Goal: Task Accomplishment & Management: Manage account settings

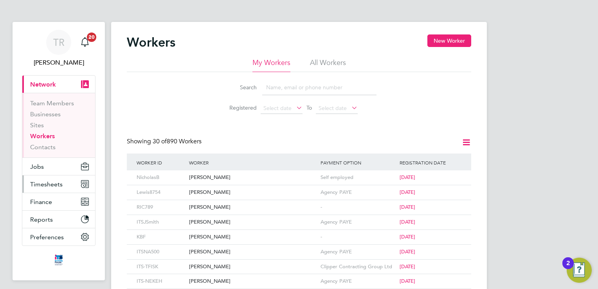
click at [51, 181] on span "Timesheets" at bounding box center [46, 183] width 32 height 7
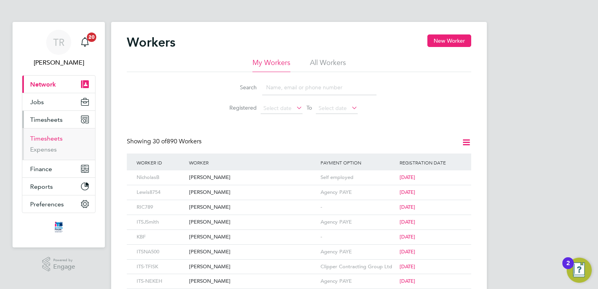
click at [46, 141] on link "Timesheets" at bounding box center [46, 138] width 32 height 7
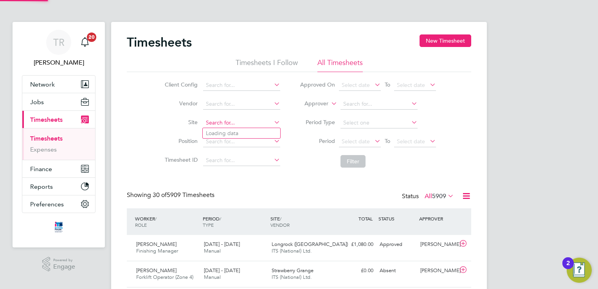
click at [256, 121] on input at bounding box center [241, 122] width 77 height 11
click at [246, 133] on li "Straw berry Grange" at bounding box center [246, 133] width 86 height 11
type input "Strawberry Grange"
click at [353, 161] on button "Filter" at bounding box center [353, 161] width 25 height 13
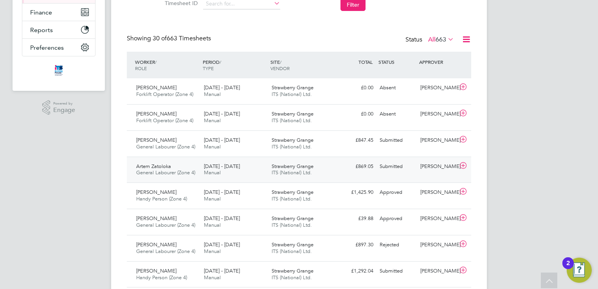
click at [344, 166] on div "£869.05 Submitted" at bounding box center [356, 166] width 41 height 13
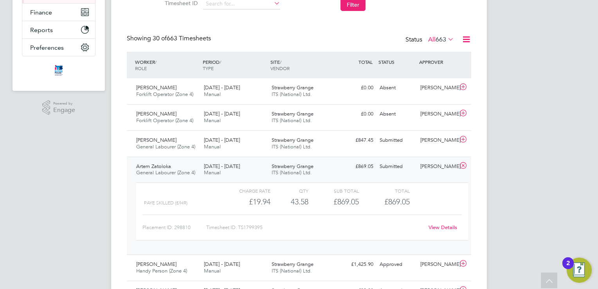
click at [344, 166] on div "£869.05 Submitted" at bounding box center [356, 166] width 41 height 13
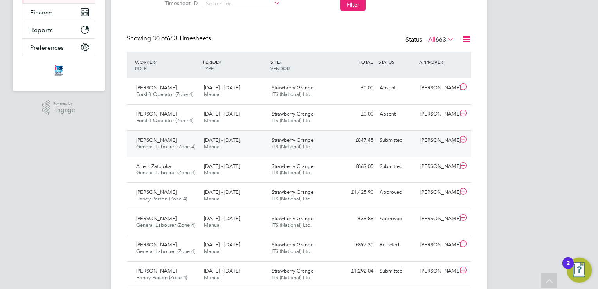
click at [348, 148] on div "Mark Scott General Labourer (Zone 4) 4 - 10 Aug 2025 4 - 10 Aug 2025 Manual Str…" at bounding box center [299, 143] width 344 height 26
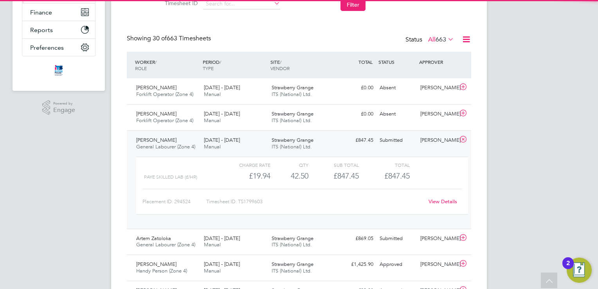
click at [348, 148] on div "Mark Scott General Labourer (Zone 4) 4 - 10 Aug 2025 4 - 10 Aug 2025 Manual Str…" at bounding box center [299, 179] width 344 height 98
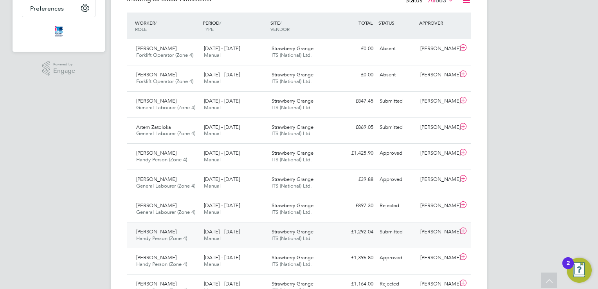
click at [327, 240] on div "Strawberry Grange ITS (National) Ltd." at bounding box center [303, 235] width 68 height 20
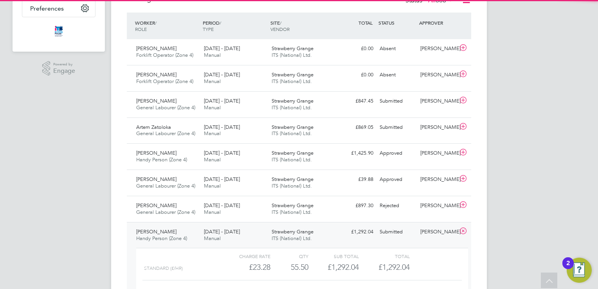
click at [327, 240] on div "Strawberry Grange ITS (National) Ltd." at bounding box center [303, 235] width 68 height 20
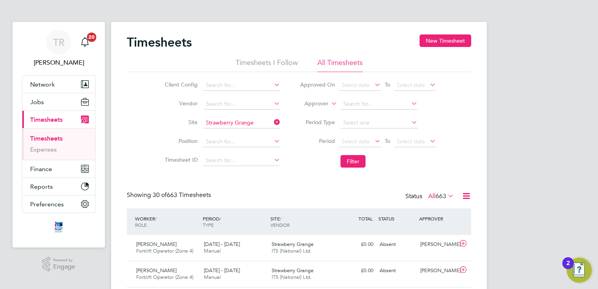
click at [272, 123] on icon at bounding box center [272, 122] width 0 height 11
click at [271, 123] on input at bounding box center [241, 122] width 77 height 11
click at [268, 137] on li "Cribbs Causeway" at bounding box center [242, 133] width 78 height 11
type input "[PERSON_NAME] Causeway"
drag, startPoint x: 349, startPoint y: 166, endPoint x: 353, endPoint y: 166, distance: 3.9
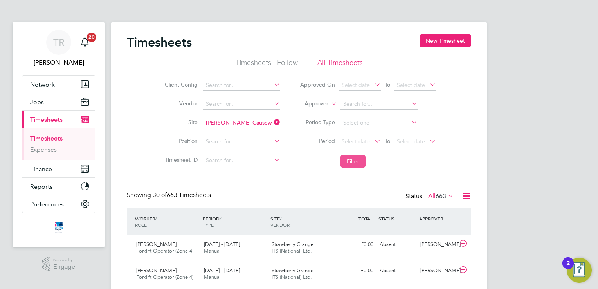
click at [350, 166] on button "Filter" at bounding box center [353, 161] width 25 height 13
click at [333, 249] on div "Cribbs Causeway ITS (National) Ltd." at bounding box center [303, 248] width 68 height 20
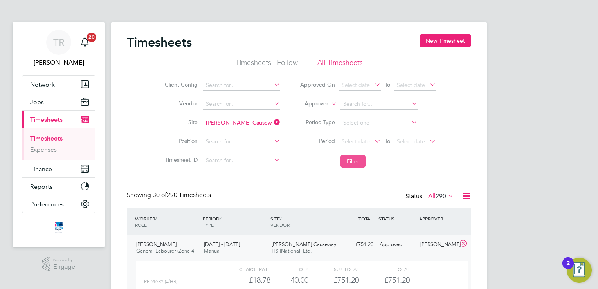
click at [361, 163] on button "Filter" at bounding box center [353, 161] width 25 height 13
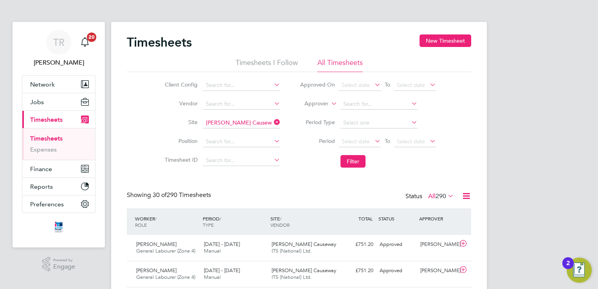
click at [272, 123] on icon at bounding box center [272, 122] width 0 height 11
click at [256, 123] on input at bounding box center [241, 122] width 77 height 11
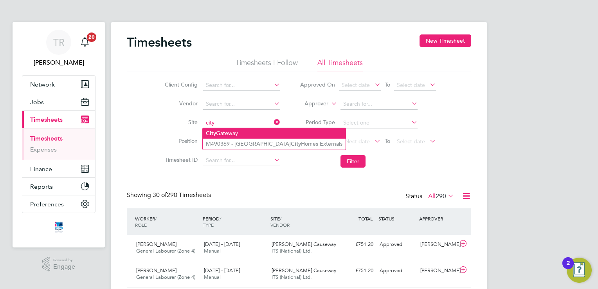
type input "city"
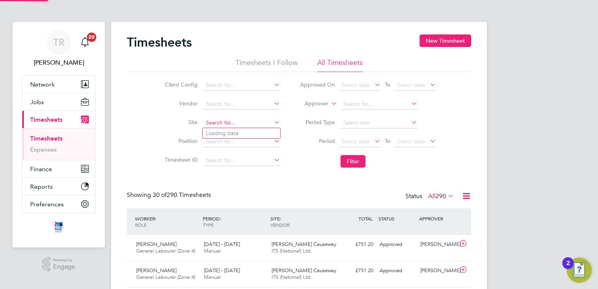
drag, startPoint x: 247, startPoint y: 131, endPoint x: 233, endPoint y: 124, distance: 15.6
click at [233, 124] on input at bounding box center [241, 122] width 77 height 11
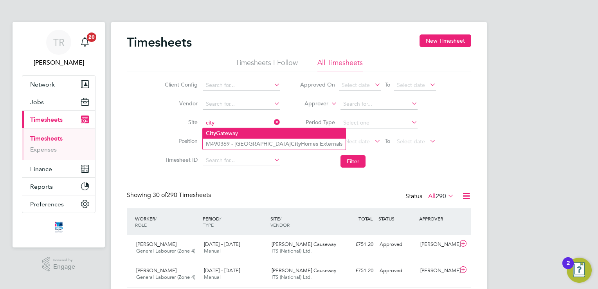
click at [230, 133] on li "City Gateway" at bounding box center [274, 133] width 143 height 11
type input "City Gateway"
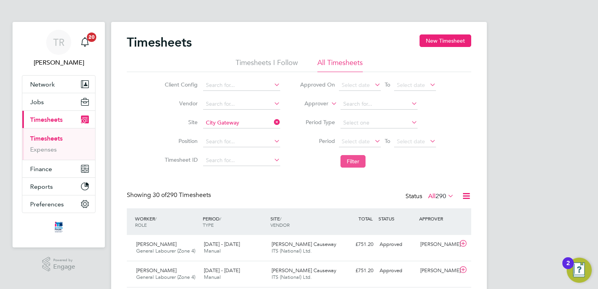
click at [349, 161] on button "Filter" at bounding box center [353, 161] width 25 height 13
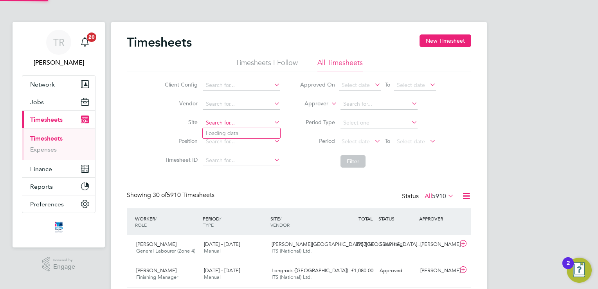
click at [224, 122] on input at bounding box center [241, 122] width 77 height 11
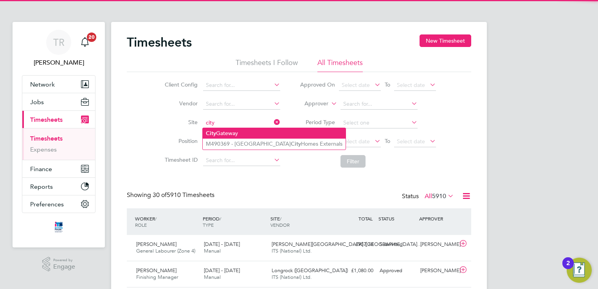
click at [222, 131] on li "City Gateway" at bounding box center [274, 133] width 143 height 11
type input "City Gateway"
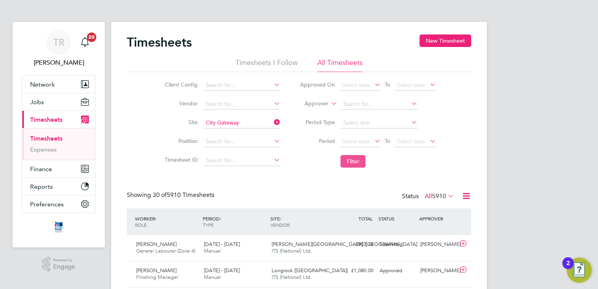
click at [357, 164] on button "Filter" at bounding box center [353, 161] width 25 height 13
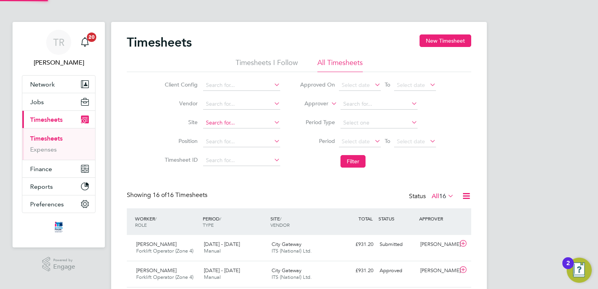
click at [251, 123] on input at bounding box center [241, 122] width 77 height 11
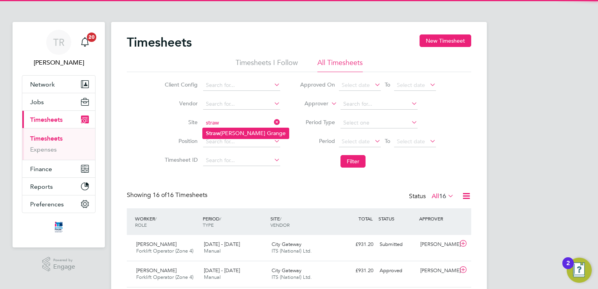
type input "straw"
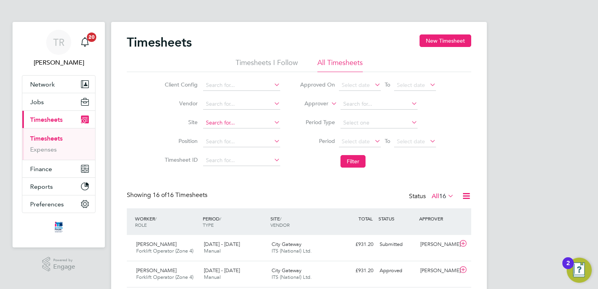
drag, startPoint x: 247, startPoint y: 135, endPoint x: 205, endPoint y: 127, distance: 43.4
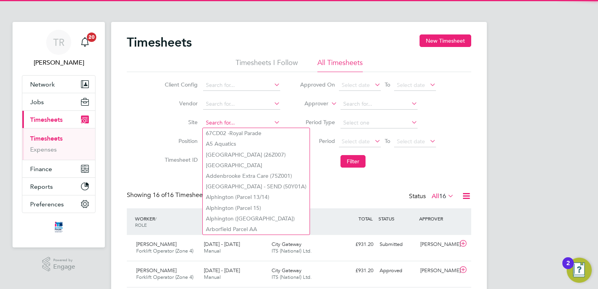
paste input "Alex on leave"
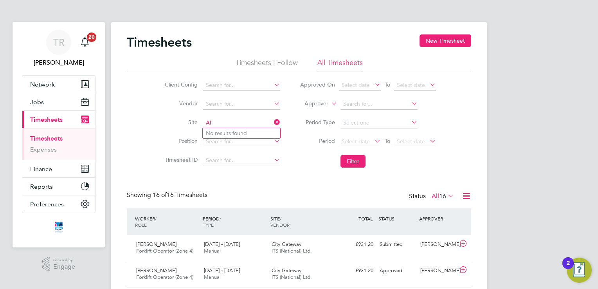
type input "A"
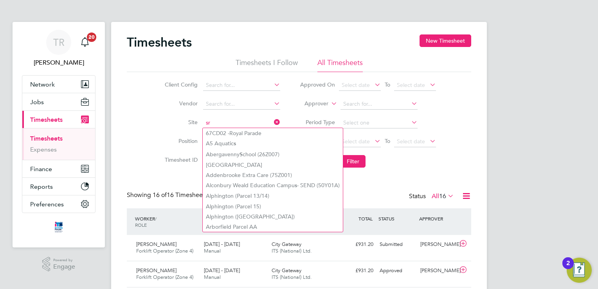
type input "s"
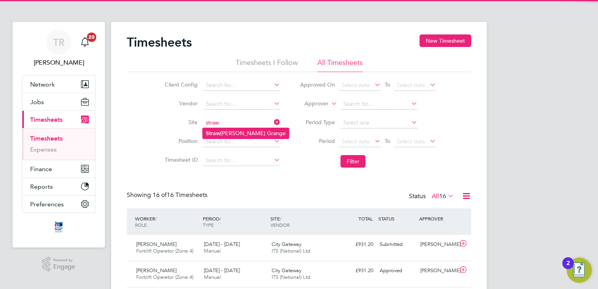
click at [215, 134] on b "Straw" at bounding box center [213, 133] width 14 height 7
type input "Strawberry Grange"
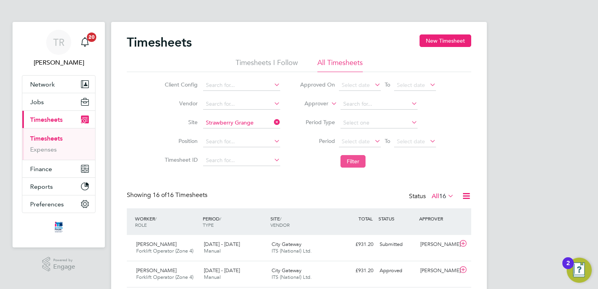
click at [353, 161] on button "Filter" at bounding box center [353, 161] width 25 height 13
click at [272, 123] on icon at bounding box center [272, 122] width 0 height 11
click at [39, 98] on span "Jobs" at bounding box center [37, 101] width 14 height 7
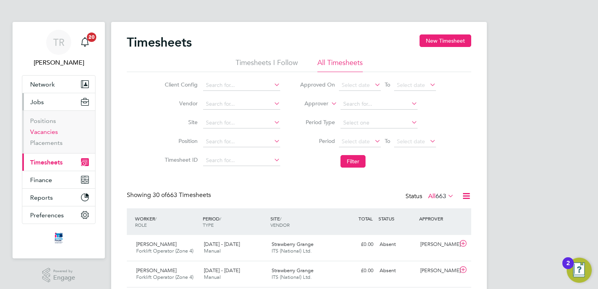
click at [43, 131] on link "Vacancies" at bounding box center [44, 131] width 28 height 7
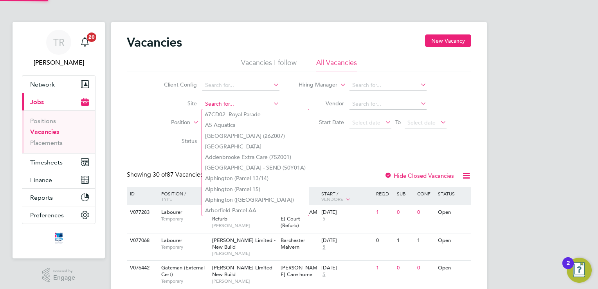
click at [232, 106] on input at bounding box center [240, 104] width 77 height 11
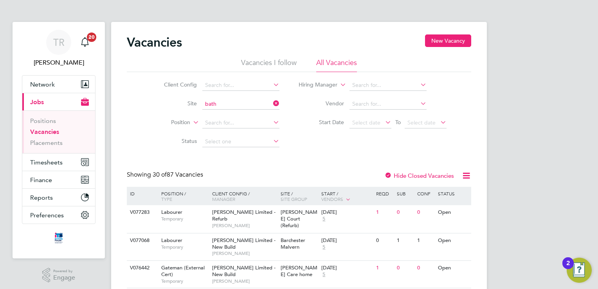
click at [229, 115] on li "Bath Road, Bristol" at bounding box center [247, 114] width 90 height 11
type input "Bath Road, Bristol"
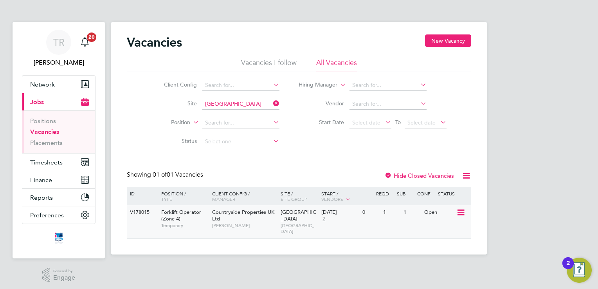
click at [443, 214] on div "Open" at bounding box center [439, 212] width 34 height 14
click at [272, 103] on icon at bounding box center [272, 103] width 0 height 11
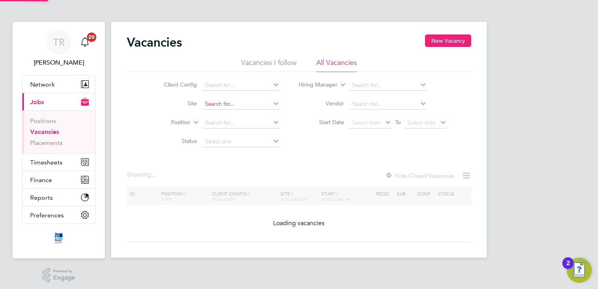
click at [266, 103] on input at bounding box center [240, 104] width 77 height 11
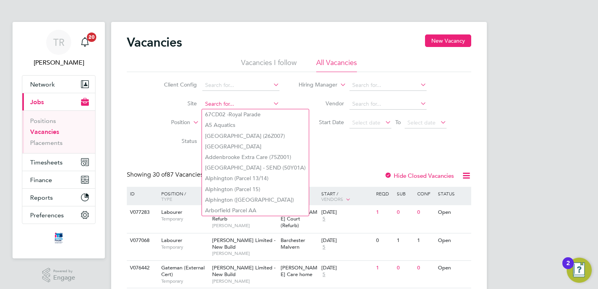
type input "g"
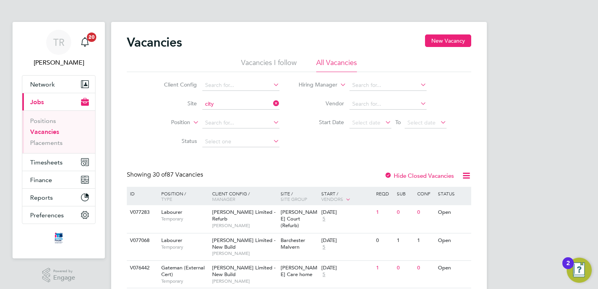
click at [242, 115] on li "City Gateway" at bounding box center [273, 114] width 143 height 11
type input "City Gateway"
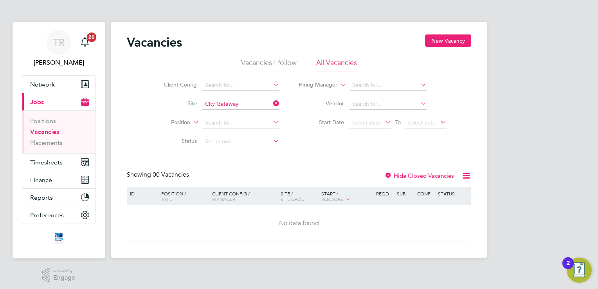
click at [47, 146] on ul "Positions Vacancies Placements" at bounding box center [58, 131] width 73 height 43
click at [45, 123] on link "Positions" at bounding box center [43, 120] width 26 height 7
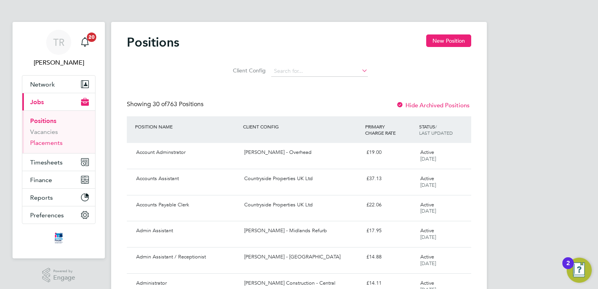
click at [40, 141] on link "Placements" at bounding box center [46, 142] width 32 height 7
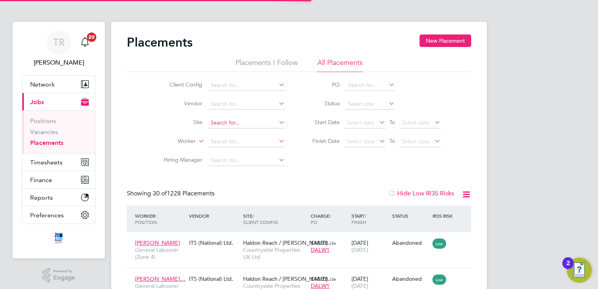
scroll to position [29, 68]
click at [240, 126] on input at bounding box center [246, 122] width 77 height 11
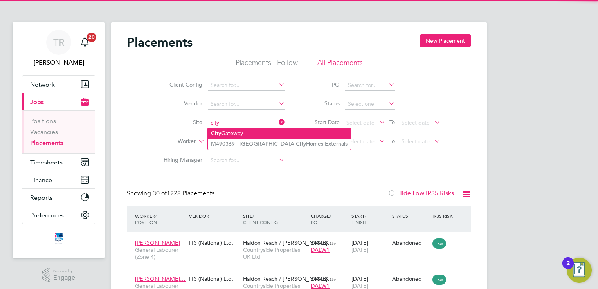
type input "city"
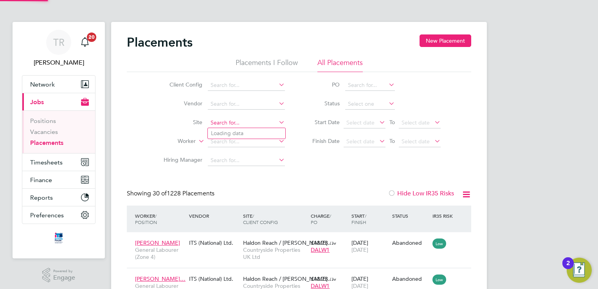
drag, startPoint x: 236, startPoint y: 132, endPoint x: 222, endPoint y: 126, distance: 15.9
click at [222, 126] on input at bounding box center [246, 122] width 77 height 11
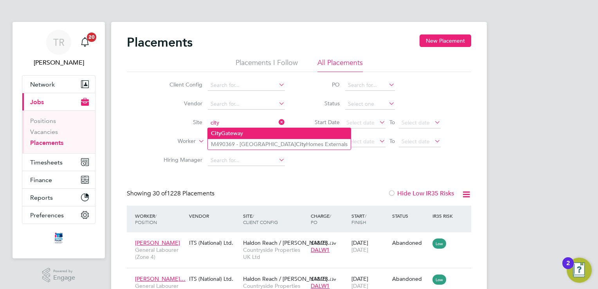
click at [221, 132] on li "City Gateway" at bounding box center [279, 133] width 143 height 11
type input "City Gateway"
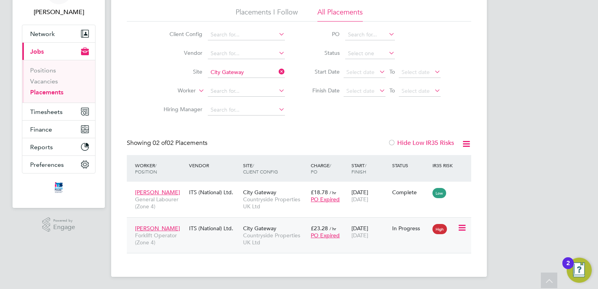
click at [284, 222] on div "City Gateway Countryside Properties UK Ltd" at bounding box center [275, 235] width 68 height 29
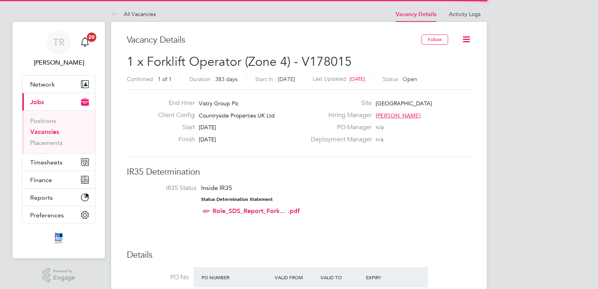
click at [465, 40] on icon at bounding box center [466, 39] width 10 height 10
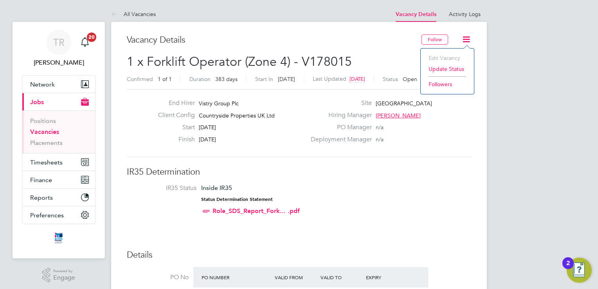
click at [413, 175] on h3 "IR35 Determination" at bounding box center [299, 171] width 344 height 11
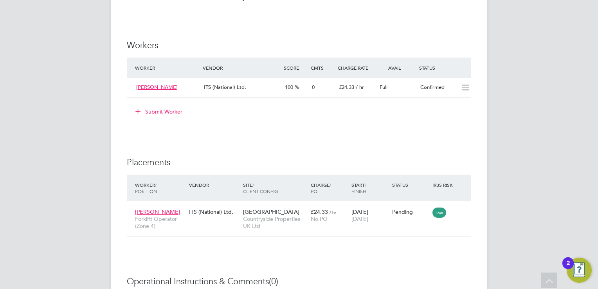
scroll to position [744, 0]
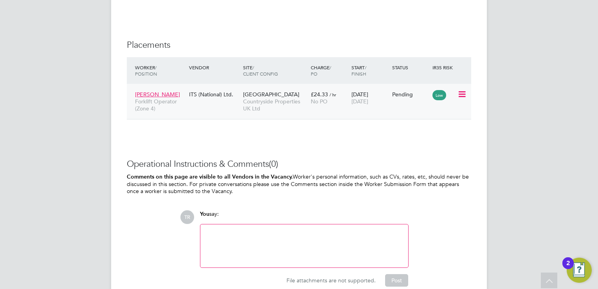
click at [464, 92] on icon at bounding box center [462, 94] width 8 height 9
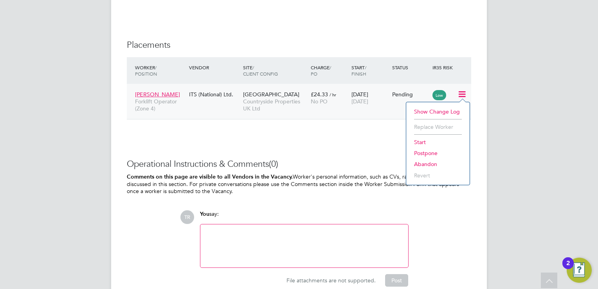
click at [425, 139] on li "Start" at bounding box center [438, 142] width 56 height 11
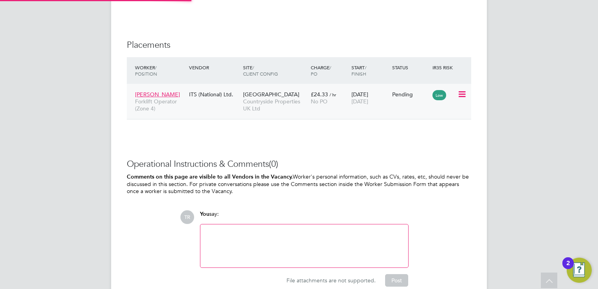
type input "[PERSON_NAME]"
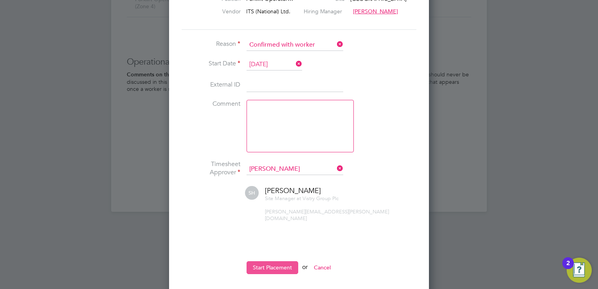
click at [280, 261] on button "Start Placement" at bounding box center [273, 267] width 52 height 13
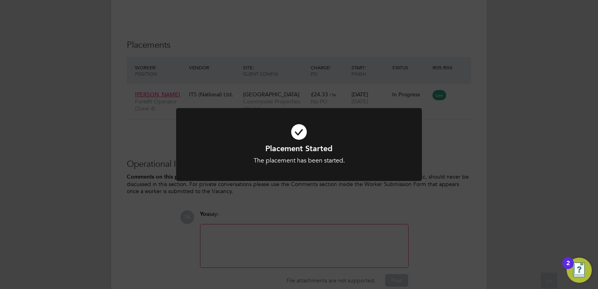
click at [280, 254] on div "Placement Started The placement has been started. Cancel Okay" at bounding box center [299, 144] width 598 height 289
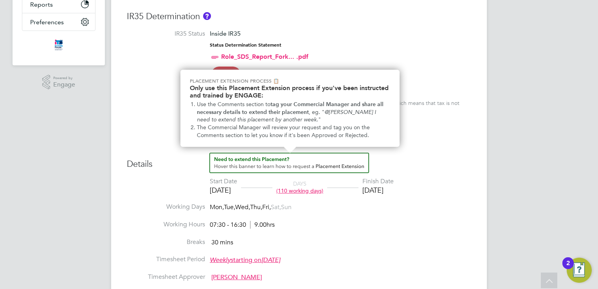
scroll to position [274, 0]
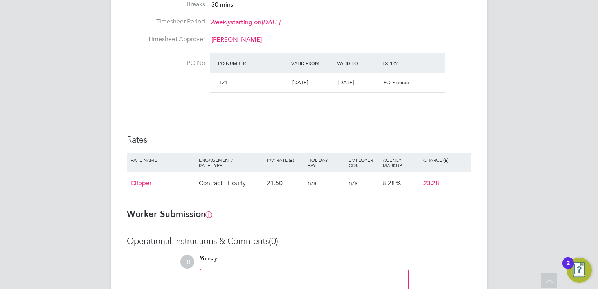
click at [370, 86] on div "03 Aug 2025" at bounding box center [358, 82] width 46 height 13
click at [352, 83] on span "03 Aug 2025" at bounding box center [346, 82] width 16 height 7
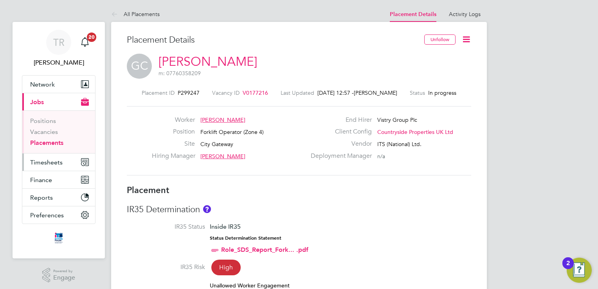
click at [54, 162] on span "Timesheets" at bounding box center [46, 162] width 32 height 7
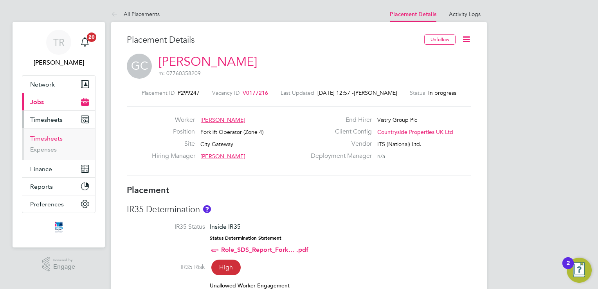
click at [50, 137] on link "Timesheets" at bounding box center [46, 138] width 32 height 7
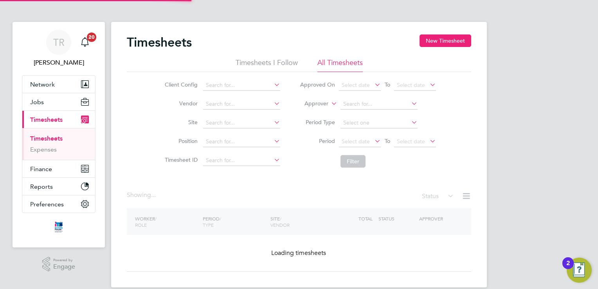
click at [50, 137] on link "Timesheets" at bounding box center [46, 138] width 32 height 7
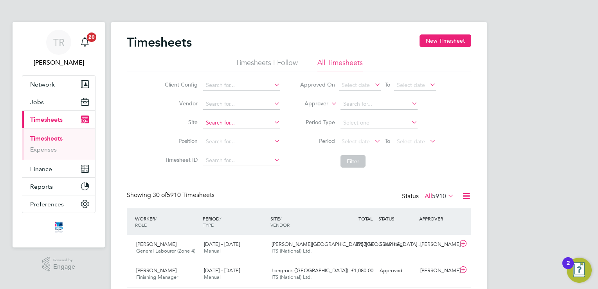
click at [236, 120] on input at bounding box center [241, 122] width 77 height 11
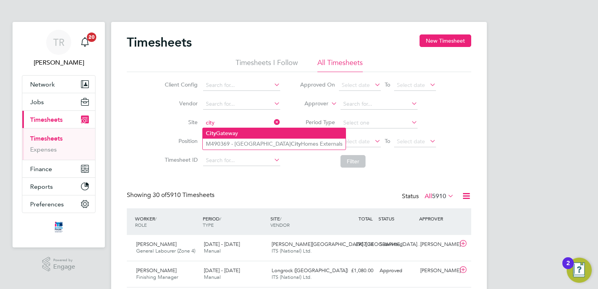
click at [227, 133] on li "City Gateway" at bounding box center [274, 133] width 143 height 11
type input "City Gateway"
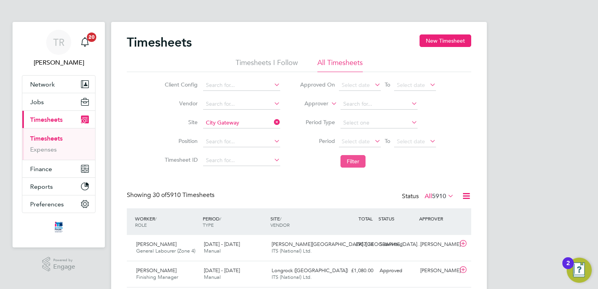
click at [346, 159] on button "Filter" at bounding box center [353, 161] width 25 height 13
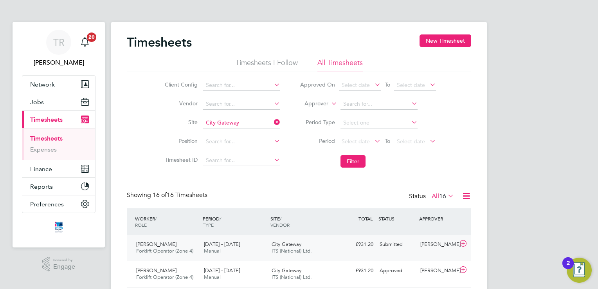
click at [364, 242] on div "£931.20 Submitted" at bounding box center [356, 244] width 41 height 13
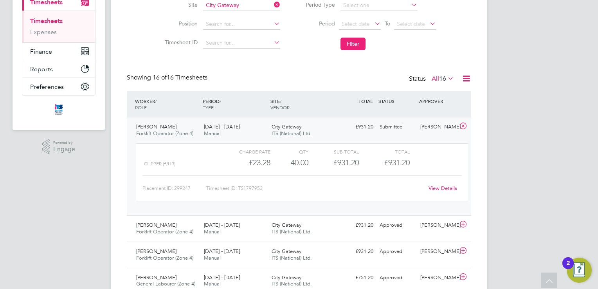
click at [443, 188] on link "View Details" at bounding box center [443, 188] width 29 height 7
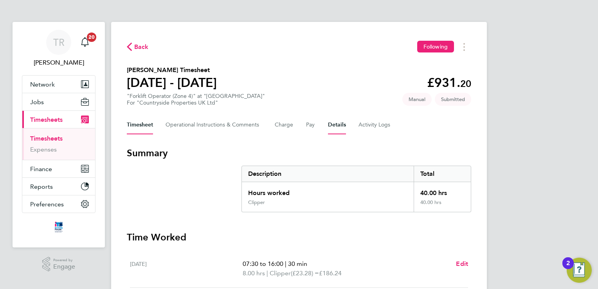
click at [338, 125] on button "Details" at bounding box center [337, 124] width 18 height 19
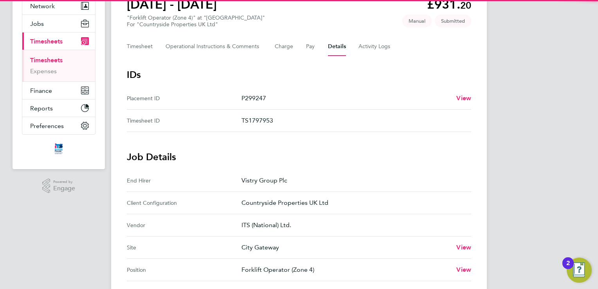
scroll to position [235, 0]
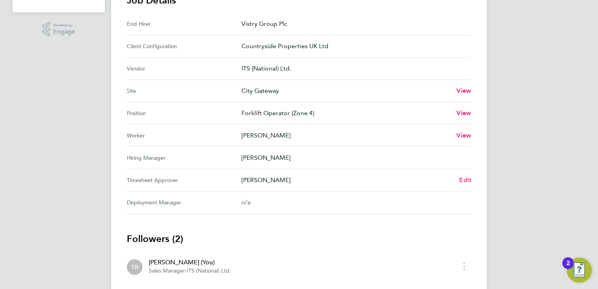
click at [464, 178] on span "Edit" at bounding box center [465, 179] width 12 height 7
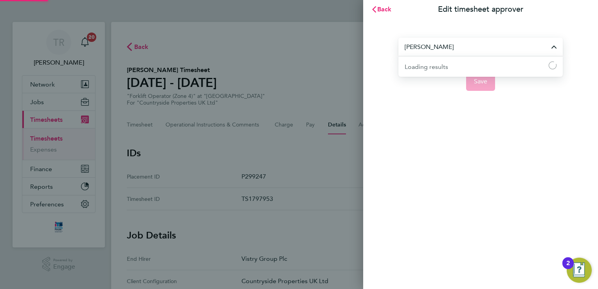
click at [486, 40] on input "[PERSON_NAME]" at bounding box center [480, 47] width 164 height 18
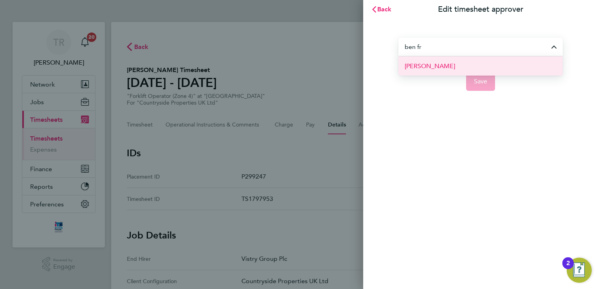
click at [463, 67] on li "[PERSON_NAME]" at bounding box center [480, 65] width 164 height 19
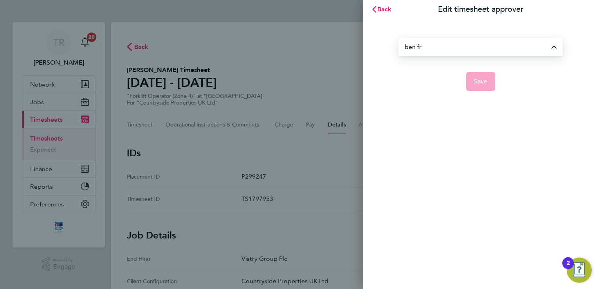
type input "[PERSON_NAME]"
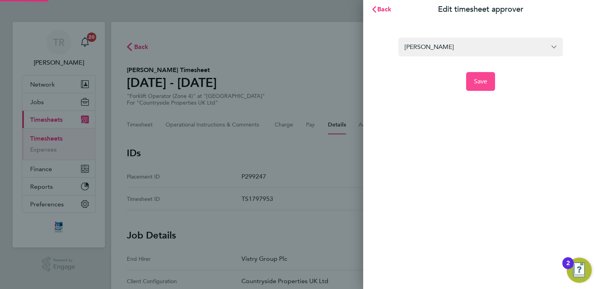
click at [481, 82] on span "Save" at bounding box center [481, 82] width 14 height 8
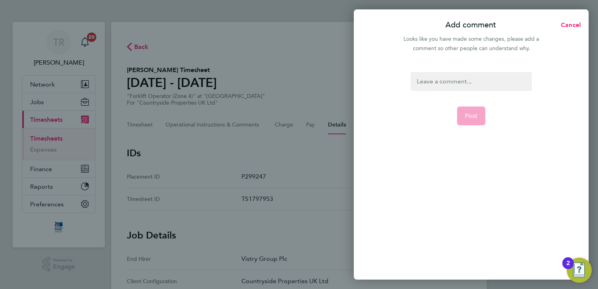
click at [476, 83] on div at bounding box center [471, 81] width 121 height 19
click at [472, 114] on span "Post" at bounding box center [471, 116] width 13 height 8
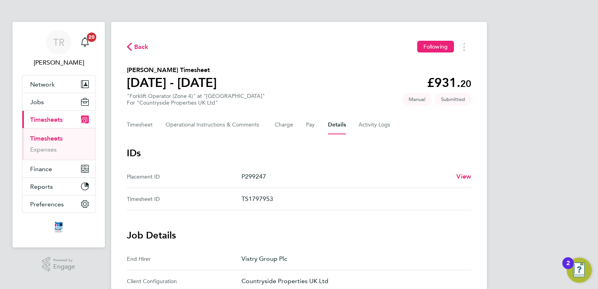
click at [40, 137] on link "Timesheets" at bounding box center [46, 138] width 32 height 7
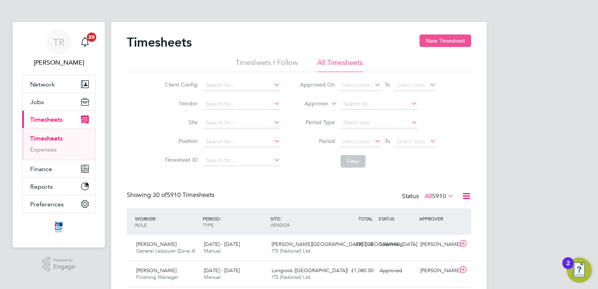
click at [458, 46] on button "New Timesheet" at bounding box center [446, 40] width 52 height 13
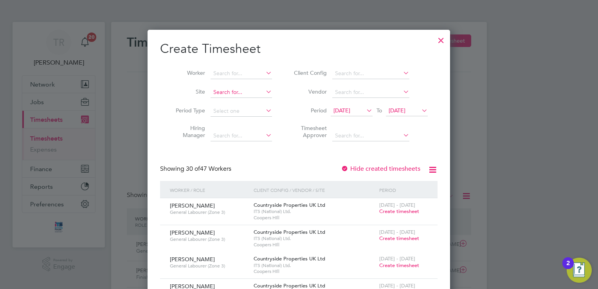
click at [225, 94] on input at bounding box center [241, 92] width 61 height 11
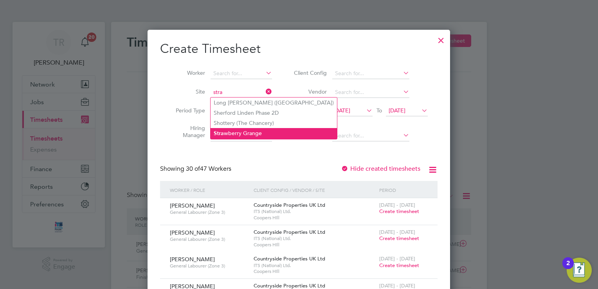
click at [225, 133] on li "Stra wberry Grange" at bounding box center [274, 133] width 126 height 11
type input "Strawberry Grange"
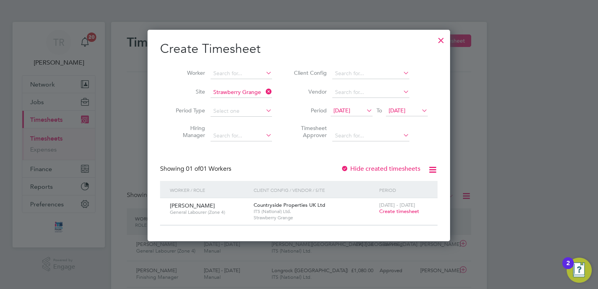
drag, startPoint x: 393, startPoint y: 211, endPoint x: 225, endPoint y: 161, distance: 175.5
click at [225, 161] on div "Create Timesheet Worker Site Strawberry Grange Period Type Hiring Manager Clien…" at bounding box center [299, 133] width 278 height 185
click at [391, 211] on span "Create timesheet" at bounding box center [399, 211] width 40 height 7
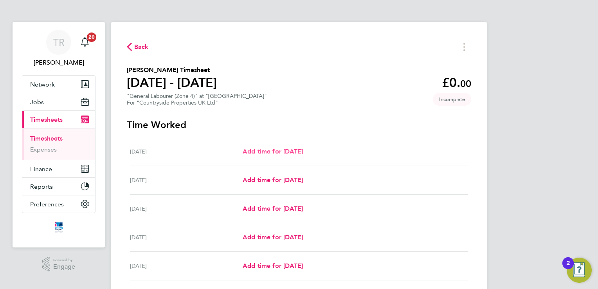
click at [303, 153] on span "Add time for Mon 04 Aug" at bounding box center [273, 151] width 60 height 7
select select "30"
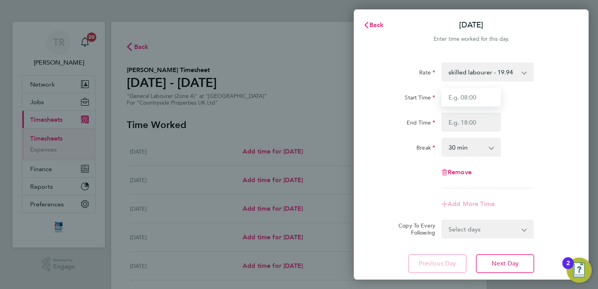
click at [479, 101] on input "Start Time" at bounding box center [471, 97] width 59 height 19
type input "07:30"
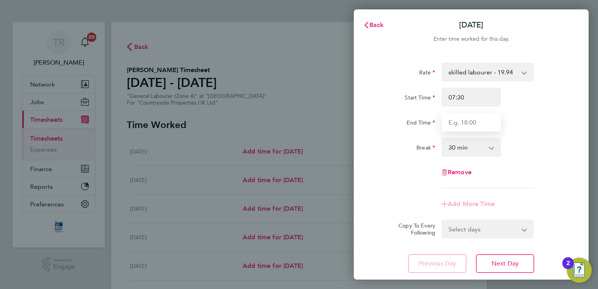
click at [475, 128] on input "End Time" at bounding box center [471, 122] width 59 height 19
type input "17:00"
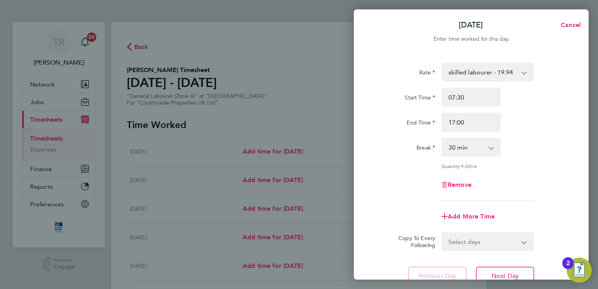
drag, startPoint x: 492, startPoint y: 267, endPoint x: 381, endPoint y: 155, distance: 158.0
click at [381, 155] on div "Break" at bounding box center [406, 147] width 66 height 19
click at [501, 278] on span "Next Day" at bounding box center [505, 276] width 27 height 8
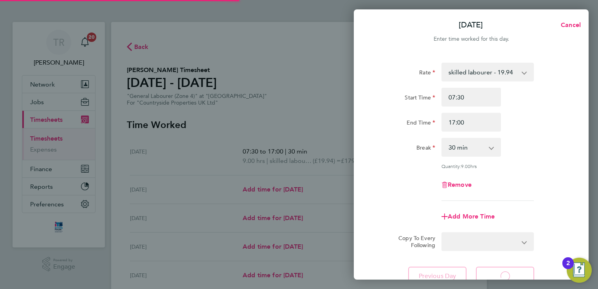
select select "30"
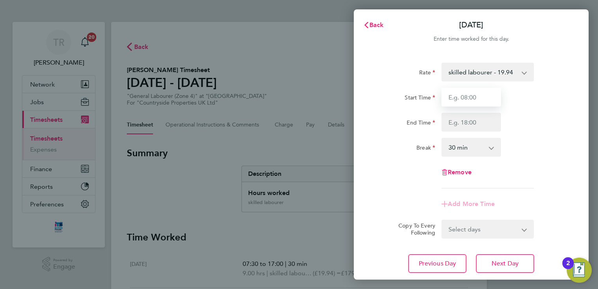
click at [474, 100] on input "Start Time" at bounding box center [471, 97] width 59 height 19
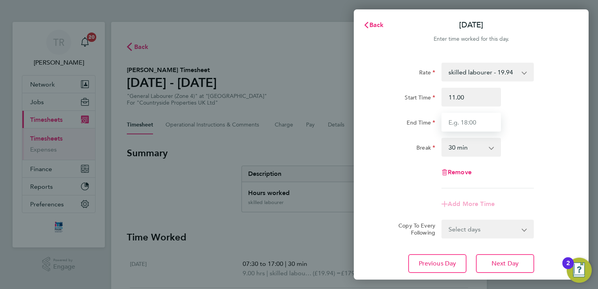
type input "11:00"
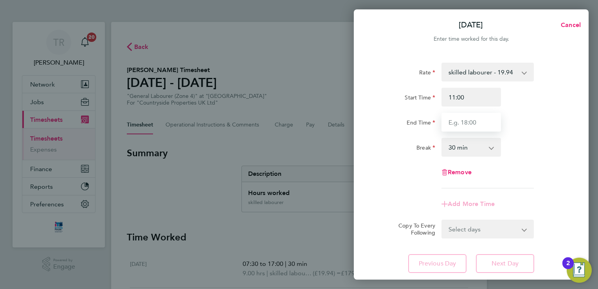
click at [471, 124] on input "End Time" at bounding box center [471, 122] width 59 height 19
type input "17:00"
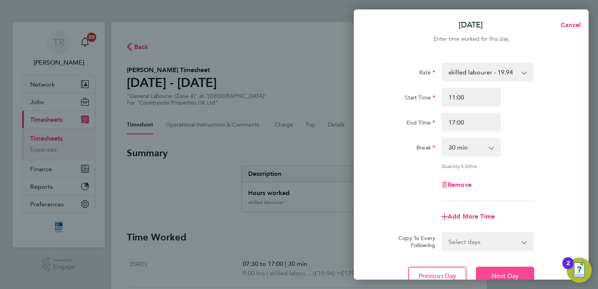
click at [499, 278] on span "Next Day" at bounding box center [505, 276] width 27 height 8
select select "30"
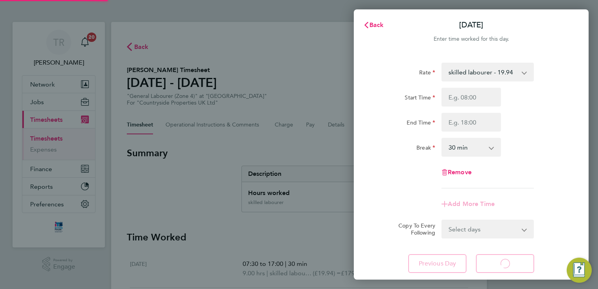
select select "30"
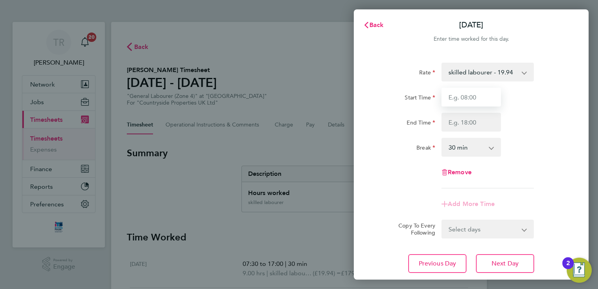
click at [471, 101] on input "Start Time" at bounding box center [471, 97] width 59 height 19
type input "07:30"
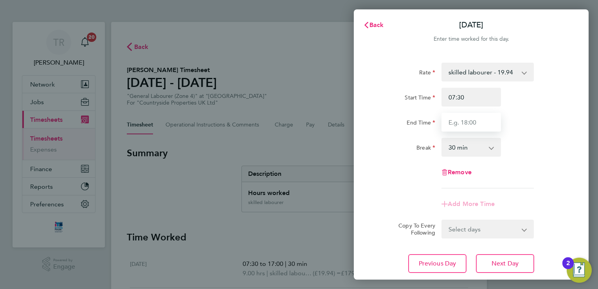
type input "17:00"
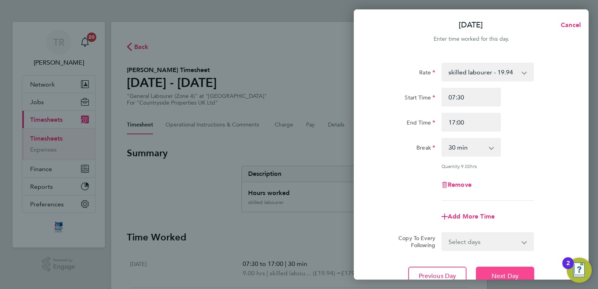
click at [497, 269] on button "Next Day" at bounding box center [505, 276] width 58 height 19
select select "30"
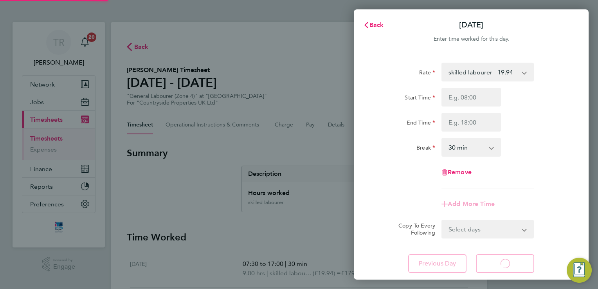
select select "30"
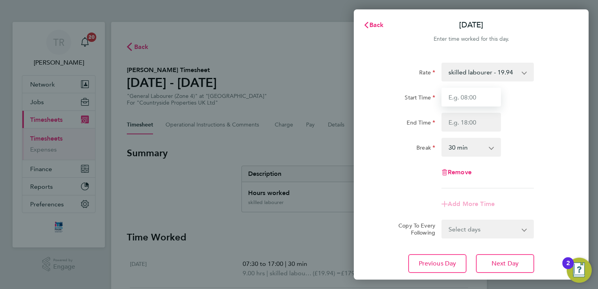
click at [465, 99] on input "Start Time" at bounding box center [471, 97] width 59 height 19
type input "07:30"
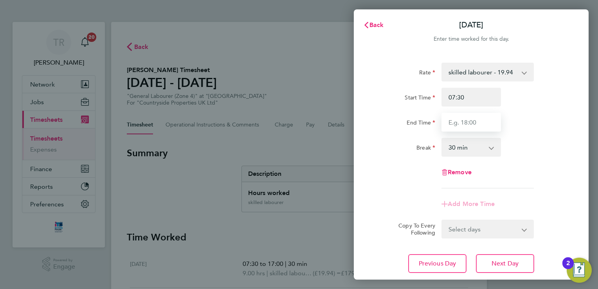
type input "17:00"
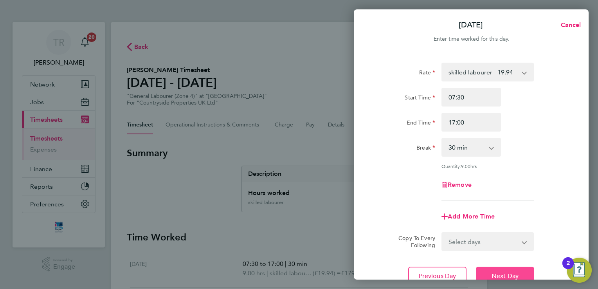
click at [485, 268] on button "Next Day" at bounding box center [505, 276] width 58 height 19
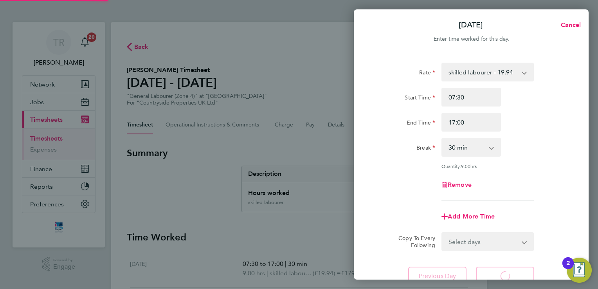
select select "30"
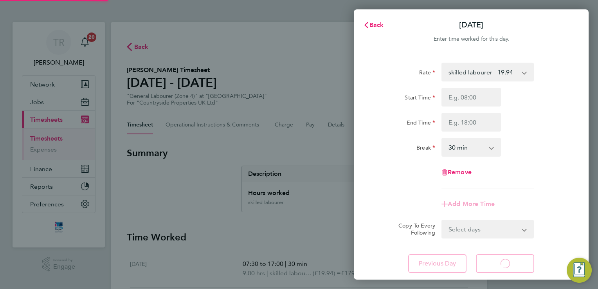
select select "30"
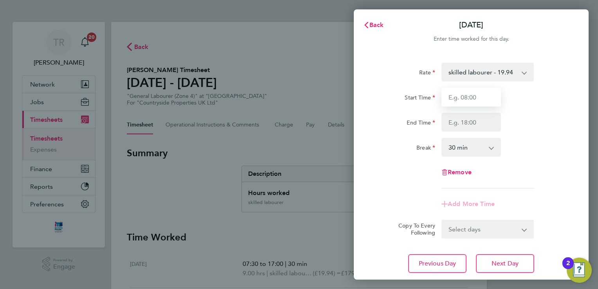
click at [475, 100] on input "Start Time" at bounding box center [471, 97] width 59 height 19
type input "07:30"
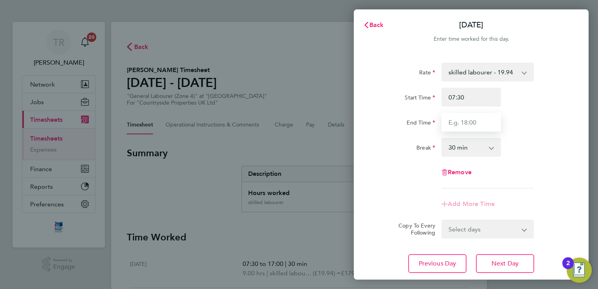
type input "17:00"
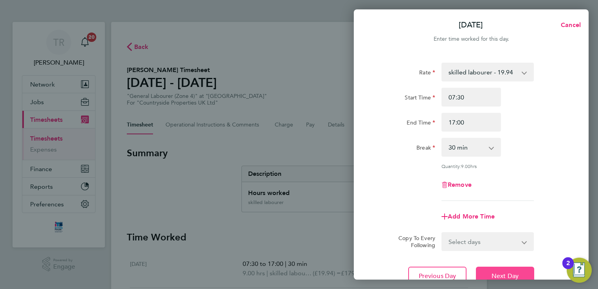
click at [501, 270] on button "Next Day" at bounding box center [505, 276] width 58 height 19
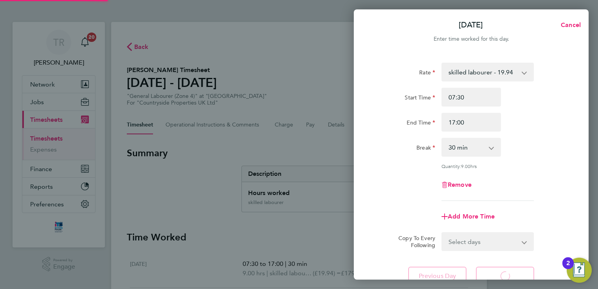
select select "30"
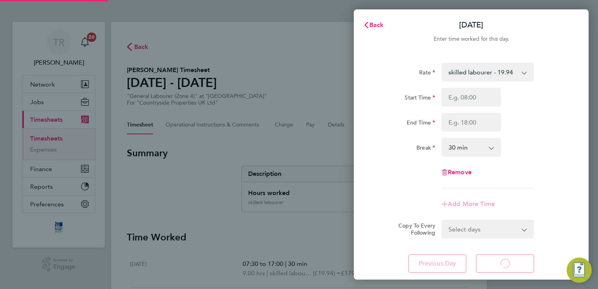
select select "30"
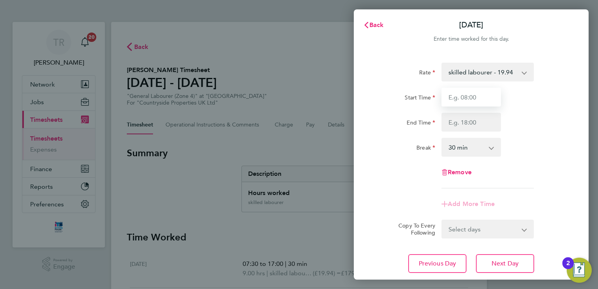
click at [464, 99] on input "Start Time" at bounding box center [471, 97] width 59 height 19
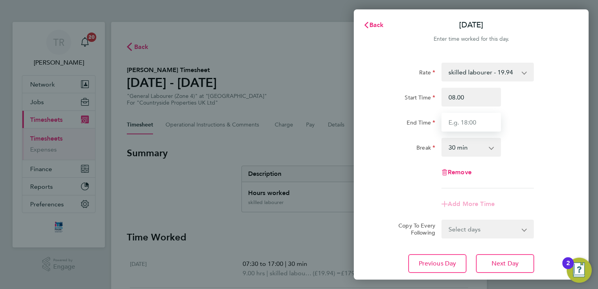
type input "08:00"
click at [458, 127] on input "End Time" at bounding box center [471, 122] width 59 height 19
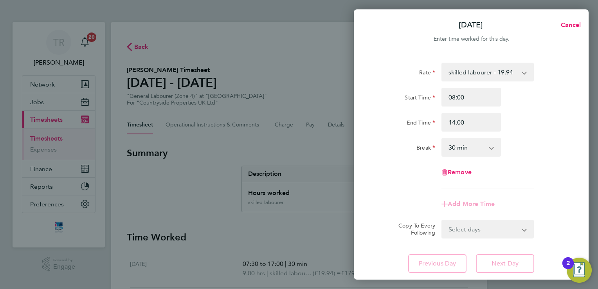
click at [477, 150] on select "0 min 15 min 30 min 45 min 60 min 75 min 90 min" at bounding box center [466, 147] width 49 height 17
type input "14:00"
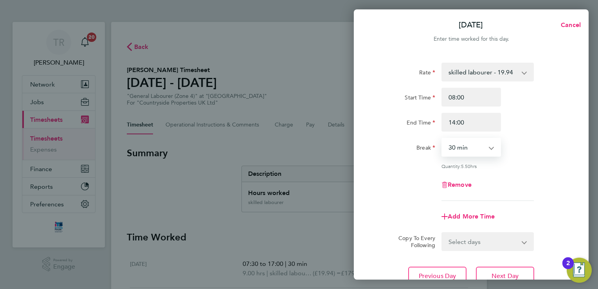
select select "0"
click at [442, 139] on select "0 min 15 min 30 min 45 min 60 min 75 min 90 min" at bounding box center [466, 147] width 49 height 17
click at [550, 187] on div "Remove" at bounding box center [471, 184] width 197 height 19
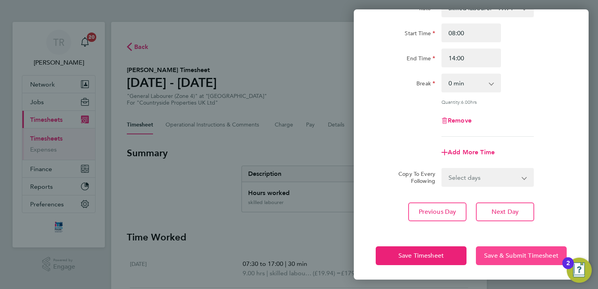
click at [532, 252] on span "Save & Submit Timesheet" at bounding box center [521, 256] width 74 height 8
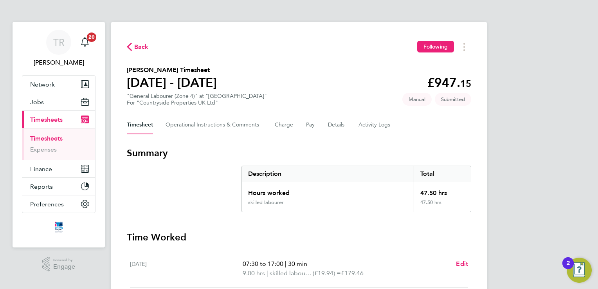
click at [52, 135] on link "Timesheets" at bounding box center [46, 138] width 32 height 7
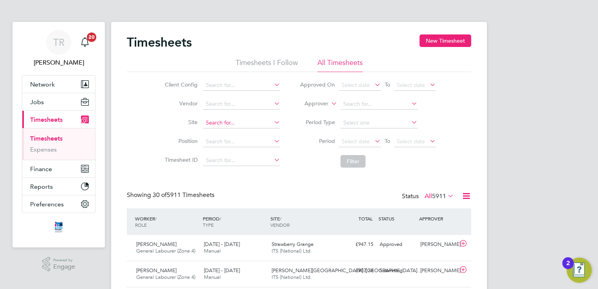
scroll to position [20, 68]
click at [229, 121] on input at bounding box center [241, 122] width 77 height 11
click at [226, 128] on li "Straw berry Grange" at bounding box center [246, 133] width 86 height 11
type input "Strawberry Grange"
drag, startPoint x: 353, startPoint y: 157, endPoint x: 293, endPoint y: 168, distance: 60.7
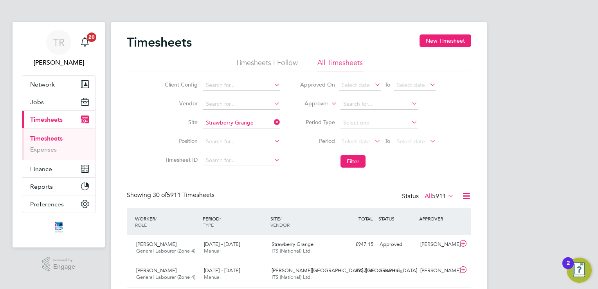
click at [293, 168] on li "Filter" at bounding box center [368, 161] width 156 height 20
click at [344, 163] on button "Filter" at bounding box center [353, 161] width 25 height 13
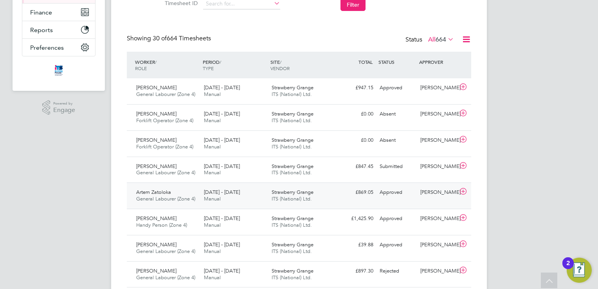
click at [402, 196] on div "Approved" at bounding box center [397, 192] width 41 height 13
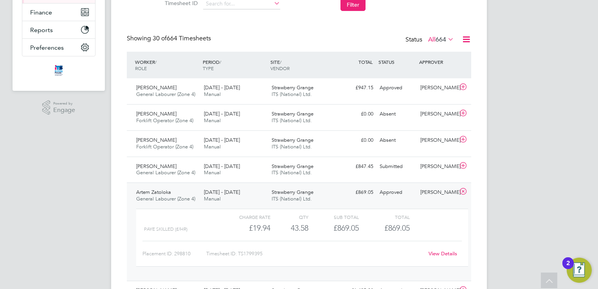
click at [402, 196] on div "Approved" at bounding box center [397, 192] width 41 height 13
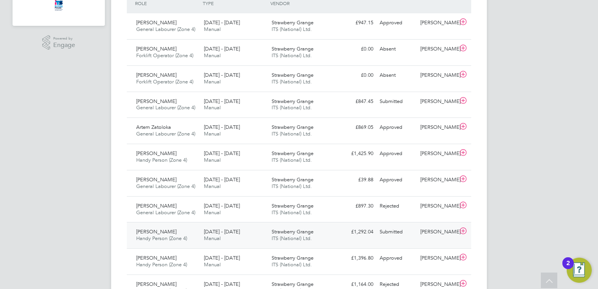
scroll to position [235, 0]
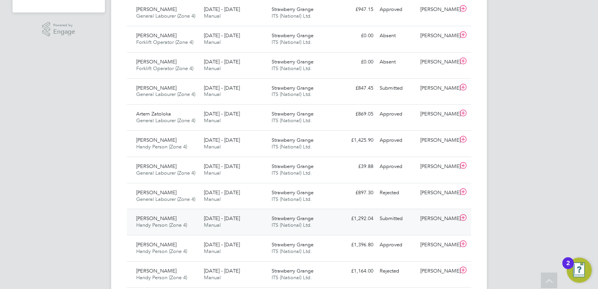
click at [384, 228] on div "Simon Graham Handy Person (Zone 4) 4 - 10 Aug 2025 4 - 10 Aug 2025 Manual Straw…" at bounding box center [299, 222] width 344 height 26
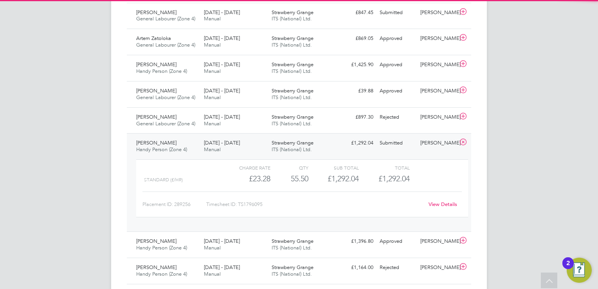
scroll to position [313, 0]
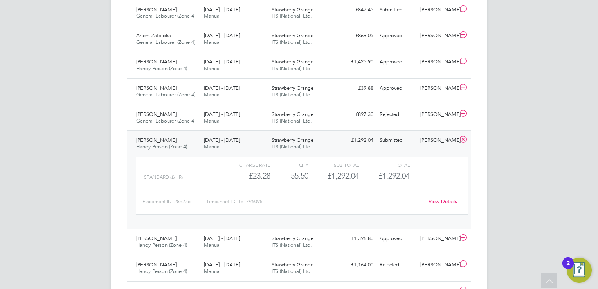
click at [442, 202] on link "View Details" at bounding box center [443, 201] width 29 height 7
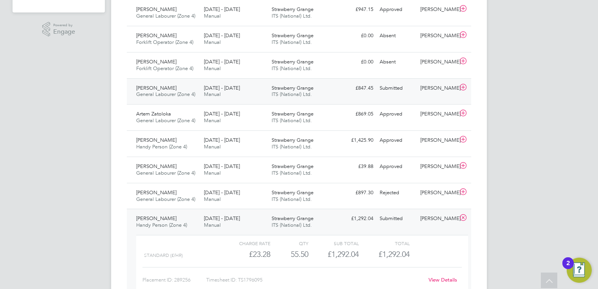
scroll to position [196, 0]
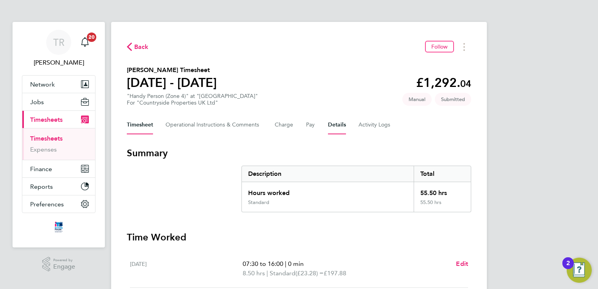
click at [331, 128] on button "Details" at bounding box center [337, 124] width 18 height 19
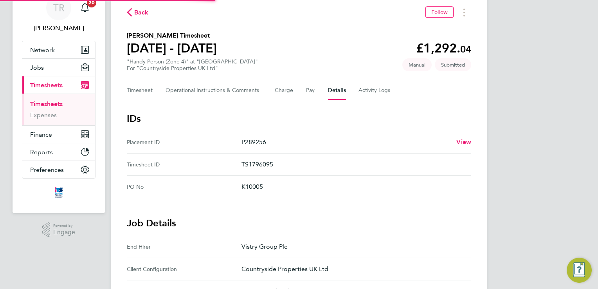
scroll to position [196, 0]
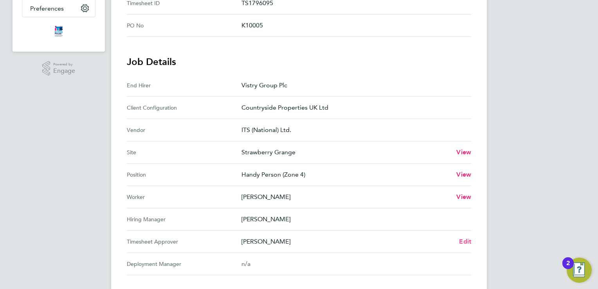
click at [463, 239] on span "Edit" at bounding box center [465, 241] width 12 height 7
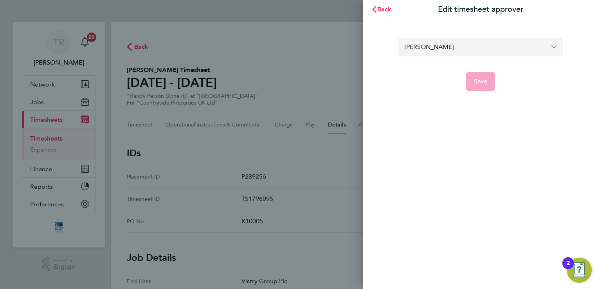
click at [518, 46] on input "[PERSON_NAME]" at bounding box center [480, 47] width 164 height 18
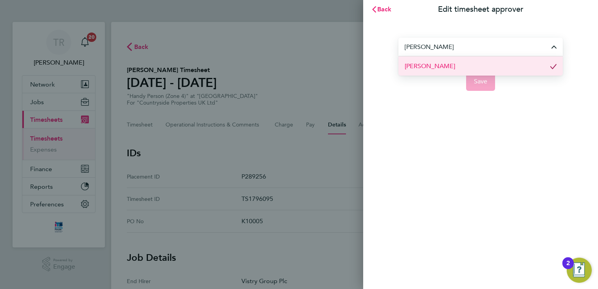
click at [488, 68] on li "[PERSON_NAME]" at bounding box center [480, 65] width 164 height 19
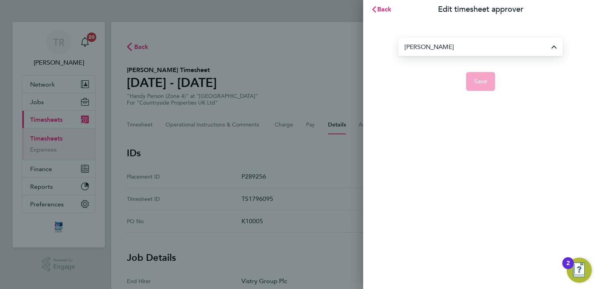
type input "[PERSON_NAME]"
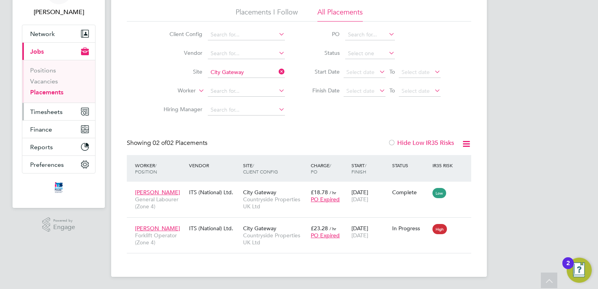
click at [68, 111] on button "Timesheets" at bounding box center [58, 111] width 73 height 17
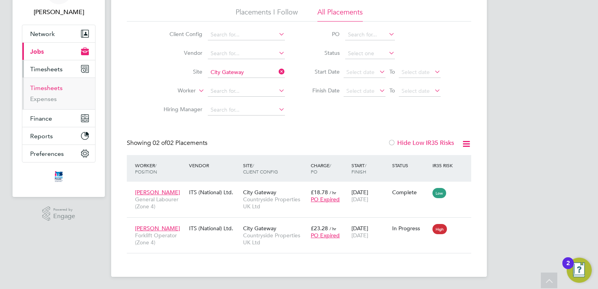
click at [46, 85] on link "Timesheets" at bounding box center [46, 87] width 32 height 7
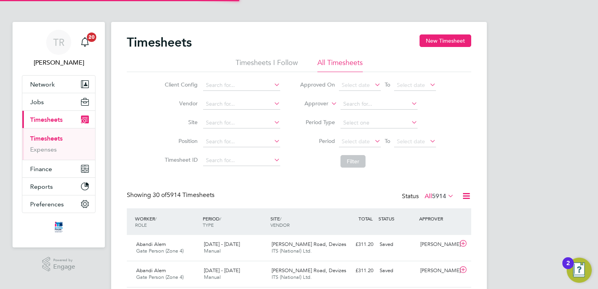
scroll to position [4, 4]
click at [214, 118] on input at bounding box center [241, 122] width 77 height 11
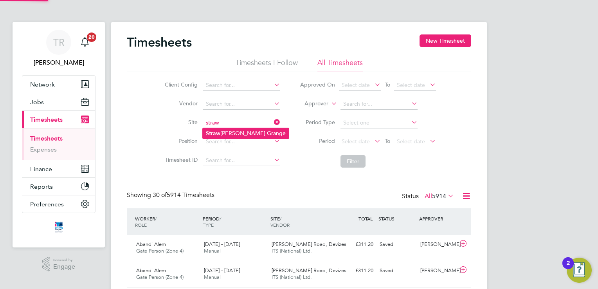
click at [221, 131] on li "Straw [PERSON_NAME] Grange" at bounding box center [246, 133] width 86 height 11
type input "Strawberry Grange"
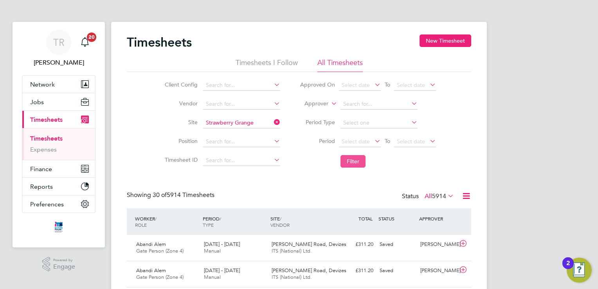
click at [351, 157] on button "Filter" at bounding box center [353, 161] width 25 height 13
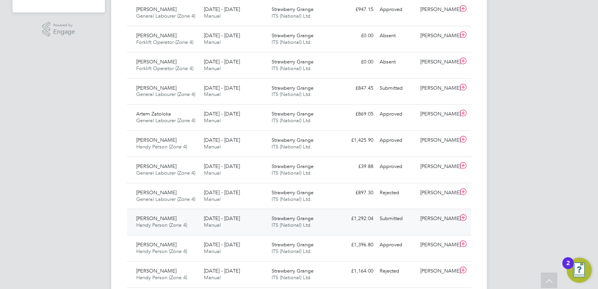
click at [420, 216] on div "[PERSON_NAME]" at bounding box center [437, 218] width 41 height 13
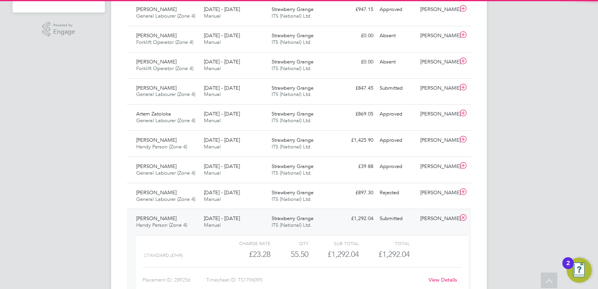
click at [420, 216] on div "[PERSON_NAME]" at bounding box center [437, 218] width 41 height 13
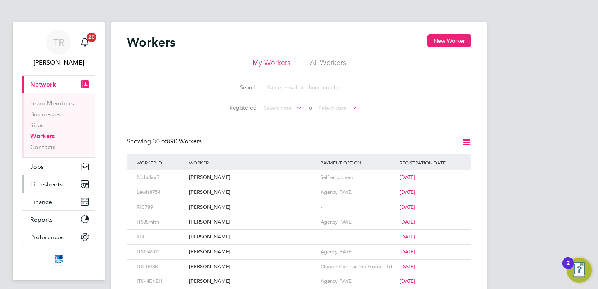
click at [31, 180] on span "Timesheets" at bounding box center [46, 183] width 32 height 7
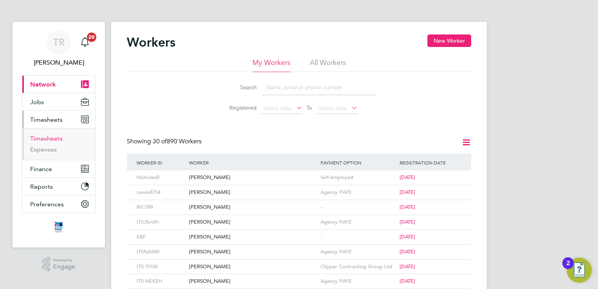
click at [54, 138] on link "Timesheets" at bounding box center [46, 138] width 32 height 7
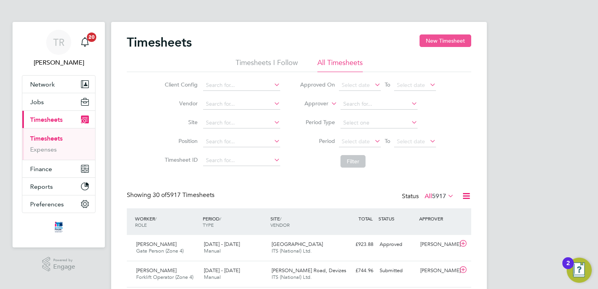
click at [446, 40] on button "New Timesheet" at bounding box center [446, 40] width 52 height 13
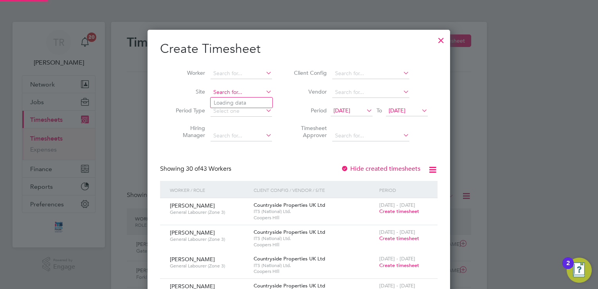
click at [241, 94] on input at bounding box center [241, 92] width 61 height 11
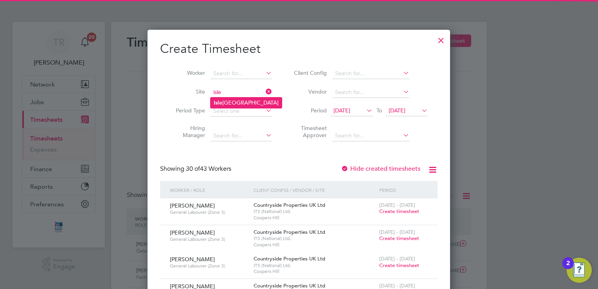
click at [234, 102] on li "Isle port Grove" at bounding box center [246, 102] width 71 height 11
type input "Isleport Grove"
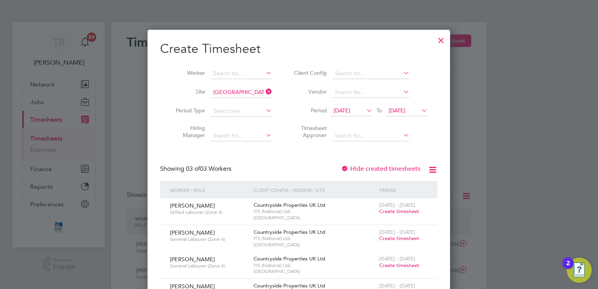
click at [417, 104] on li "Period 28 Jul 2025 To 04 Aug 2025" at bounding box center [360, 111] width 156 height 19
click at [406, 112] on span "04 Aug 2025" at bounding box center [397, 110] width 17 height 7
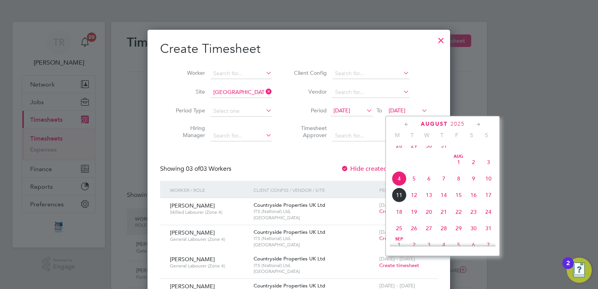
click at [489, 184] on span "10" at bounding box center [488, 178] width 15 height 15
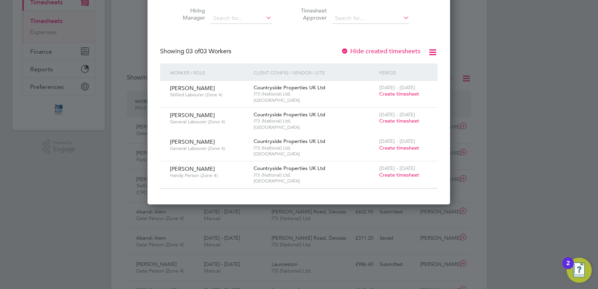
click at [420, 173] on div "4 - 10 Aug 2025 Create timesheet" at bounding box center [403, 171] width 52 height 21
click at [414, 173] on span "Create timesheet" at bounding box center [399, 174] width 40 height 7
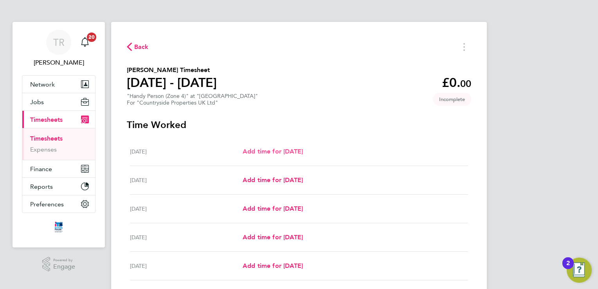
click at [261, 148] on span "Add time for Mon 04 Aug" at bounding box center [273, 151] width 60 height 7
select select "30"
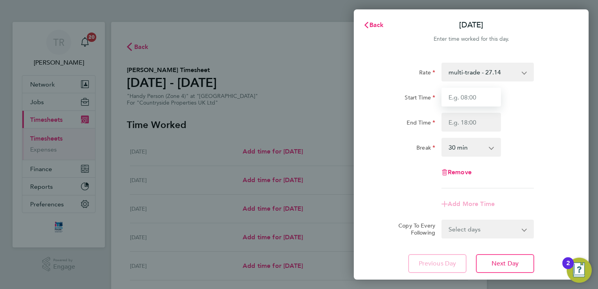
click at [487, 98] on input "Start Time" at bounding box center [471, 97] width 59 height 19
type input "07:30"
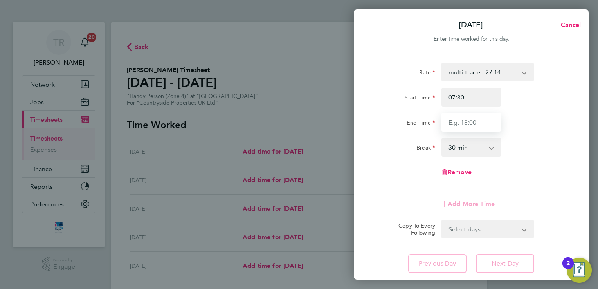
click at [485, 128] on input "End Time" at bounding box center [471, 122] width 59 height 19
type input "17:00"
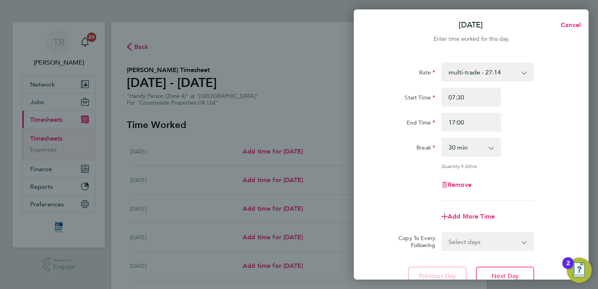
click at [508, 179] on div "Remove" at bounding box center [471, 184] width 197 height 19
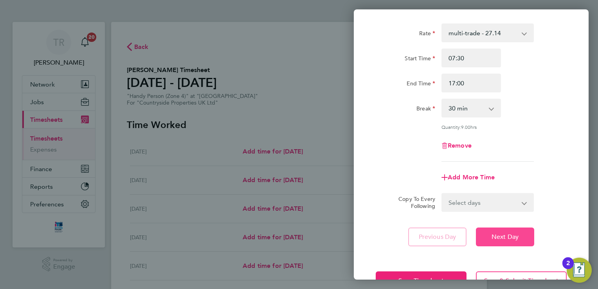
click at [521, 237] on button "Next Day" at bounding box center [505, 236] width 58 height 19
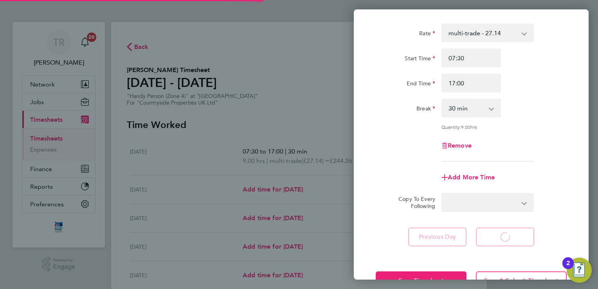
select select "30"
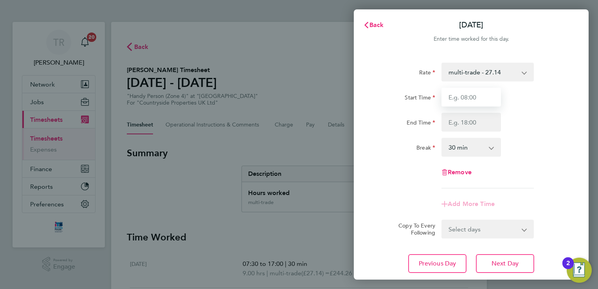
click at [474, 95] on input "Start Time" at bounding box center [471, 97] width 59 height 19
type input "07:30"
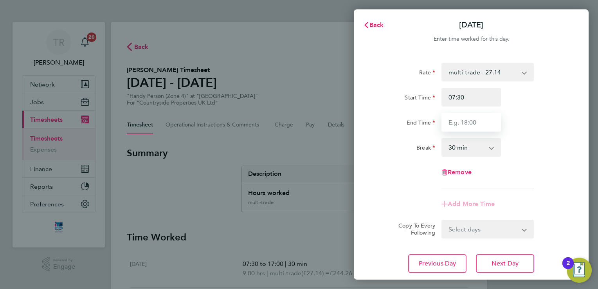
type input "17:00"
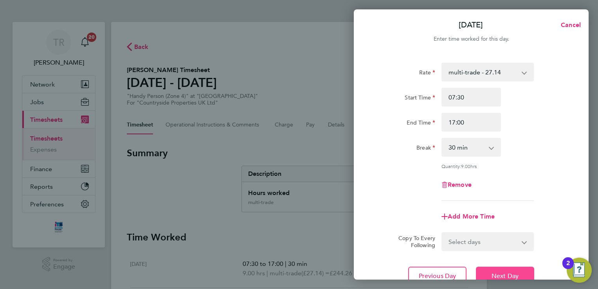
click at [494, 270] on button "Next Day" at bounding box center [505, 276] width 58 height 19
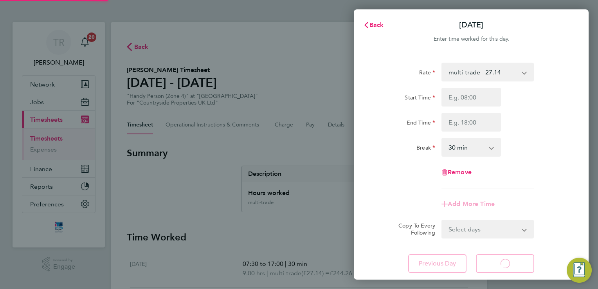
select select "30"
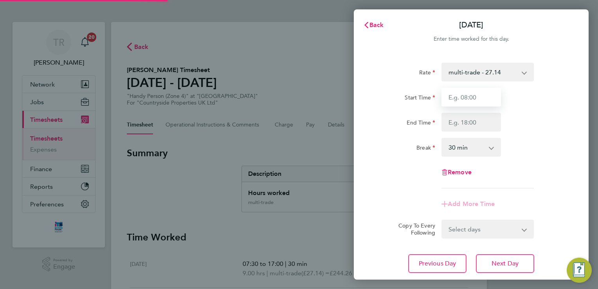
drag, startPoint x: 490, startPoint y: 109, endPoint x: 481, endPoint y: 99, distance: 13.9
click at [481, 99] on input "Start Time" at bounding box center [471, 97] width 59 height 19
type input "07:30"
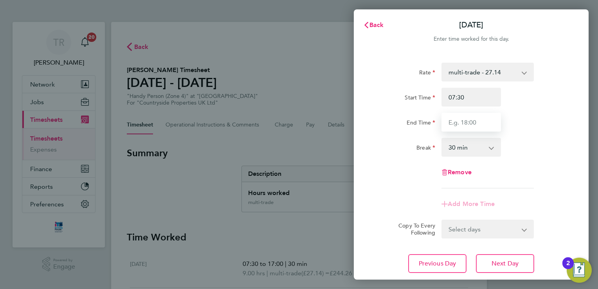
type input "17:00"
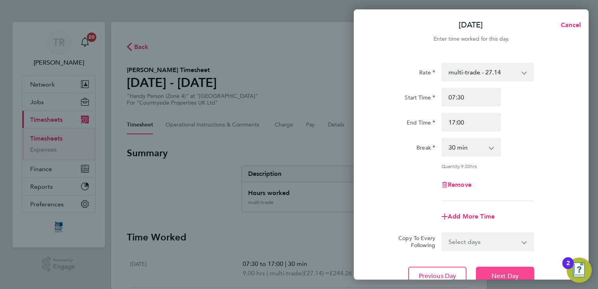
click at [492, 269] on button "Next Day" at bounding box center [505, 276] width 58 height 19
select select "30"
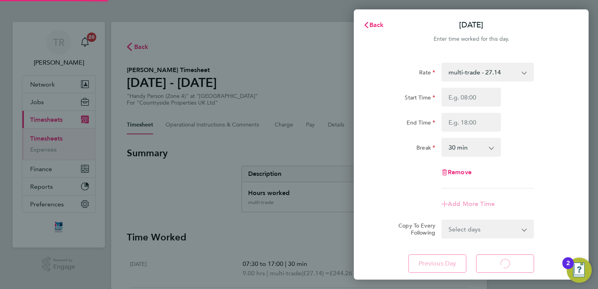
select select "30"
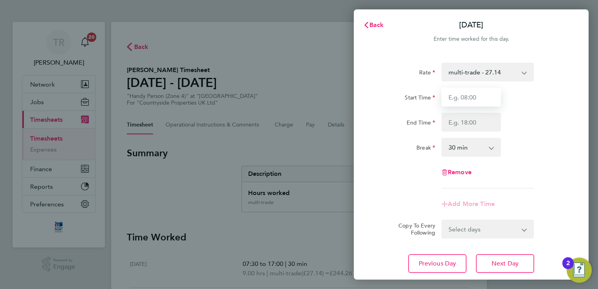
click at [476, 99] on input "Start Time" at bounding box center [471, 97] width 59 height 19
type input "07:30"
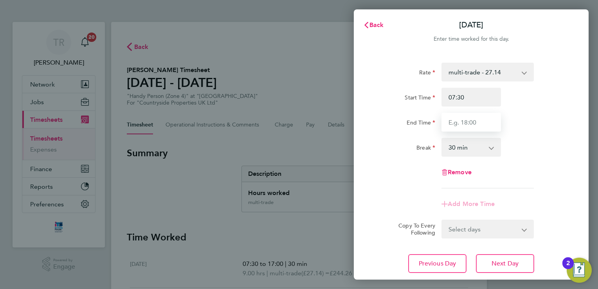
type input "17:00"
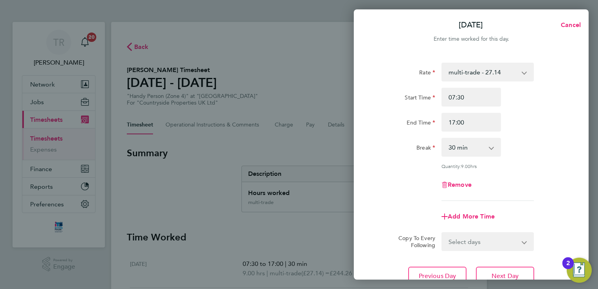
drag, startPoint x: 488, startPoint y: 269, endPoint x: 404, endPoint y: 174, distance: 127.0
click at [404, 174] on div "Rate multi-trade - 27.14 Standard - 23.28 Start Time 07:30 End Time 17:00 Break…" at bounding box center [471, 132] width 191 height 138
click at [515, 274] on span "Next Day" at bounding box center [505, 276] width 27 height 8
select select "30"
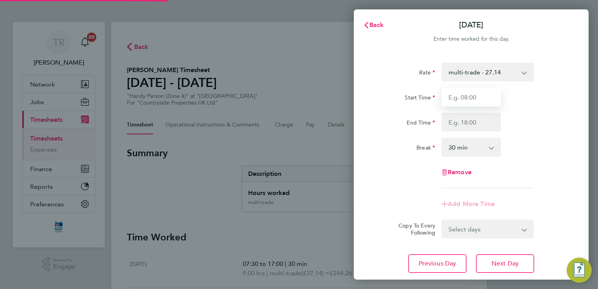
click at [478, 104] on input "Start Time" at bounding box center [471, 97] width 59 height 19
type input "07:30"
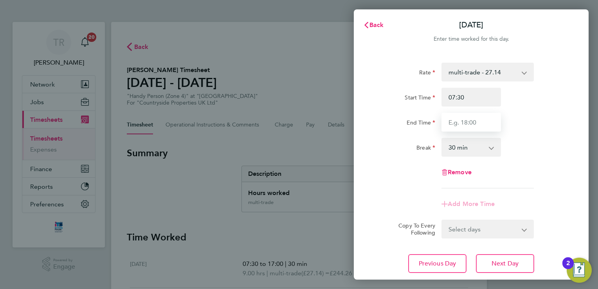
type input "17:00"
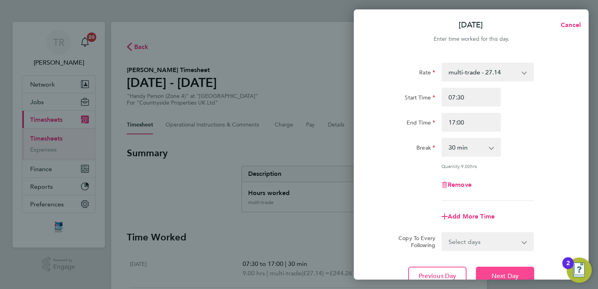
click at [499, 268] on button "Next Day" at bounding box center [505, 276] width 58 height 19
select select "30"
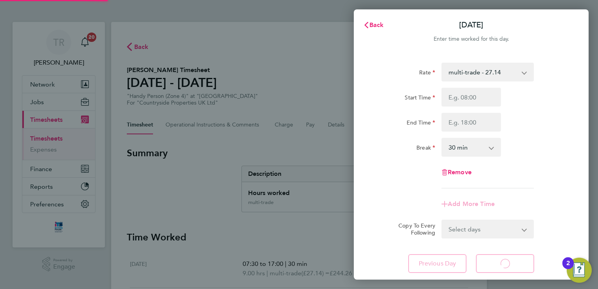
select select "30"
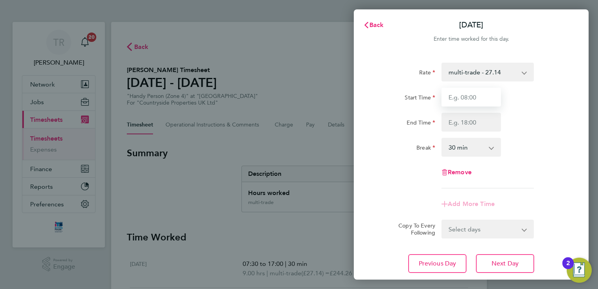
click at [464, 106] on input "Start Time" at bounding box center [471, 97] width 59 height 19
type input "07:30"
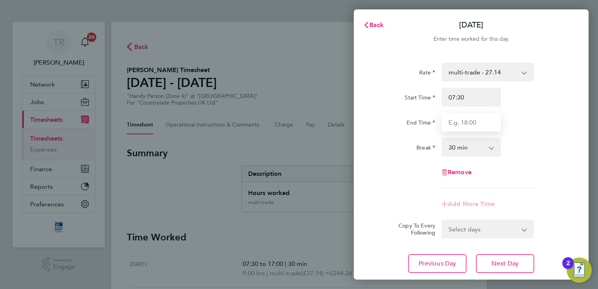
click at [470, 127] on input "End Time" at bounding box center [471, 122] width 59 height 19
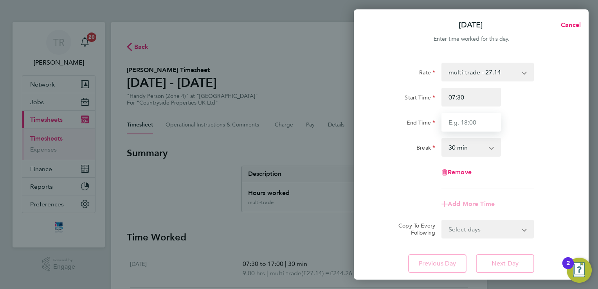
click at [470, 127] on input "End Time" at bounding box center [471, 122] width 59 height 19
click at [516, 175] on div "Remove" at bounding box center [471, 172] width 197 height 19
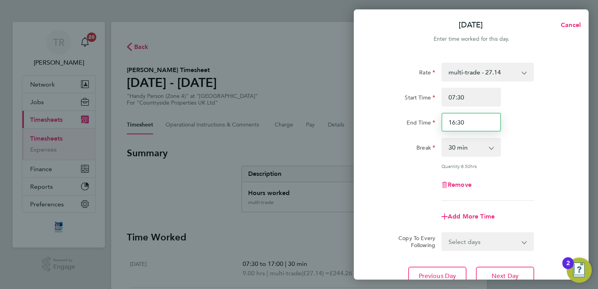
click at [483, 121] on input "16:30" at bounding box center [471, 122] width 59 height 19
type input "16:00"
drag, startPoint x: 528, startPoint y: 214, endPoint x: 557, endPoint y: 234, distance: 34.9
drag, startPoint x: 557, startPoint y: 234, endPoint x: 430, endPoint y: 209, distance: 129.1
click at [430, 209] on div "Add More Time" at bounding box center [471, 216] width 197 height 19
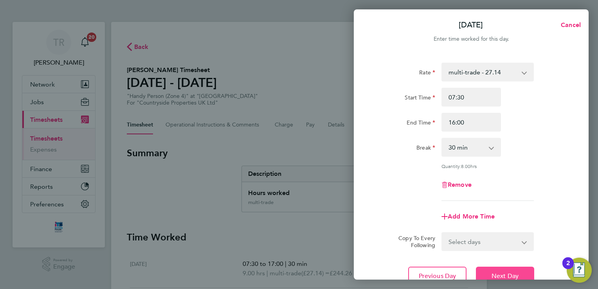
click at [518, 275] on span "Next Day" at bounding box center [505, 276] width 27 height 8
select select "30"
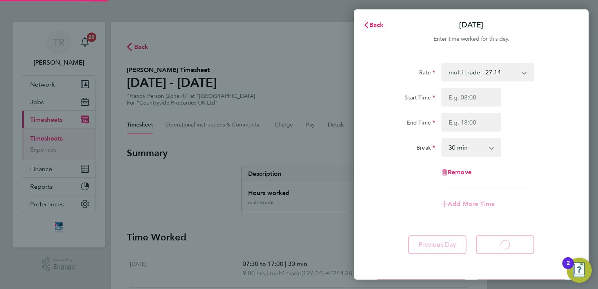
select select "30"
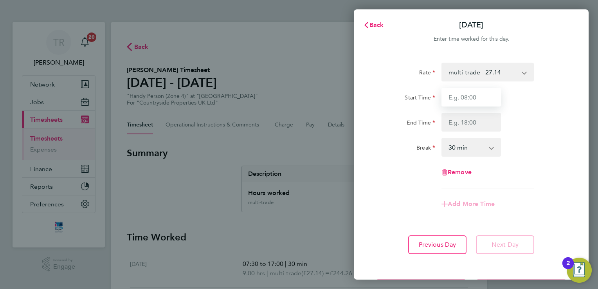
click at [462, 101] on input "Start Time" at bounding box center [471, 97] width 59 height 19
type input "08:00"
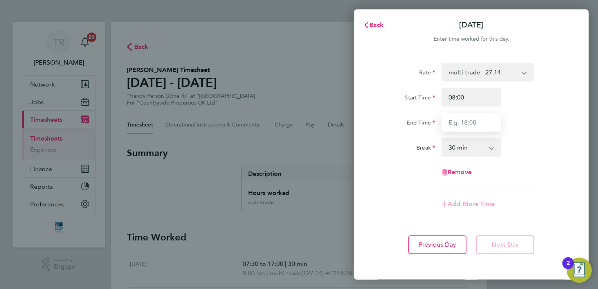
click at [483, 121] on input "End Time" at bounding box center [471, 122] width 59 height 19
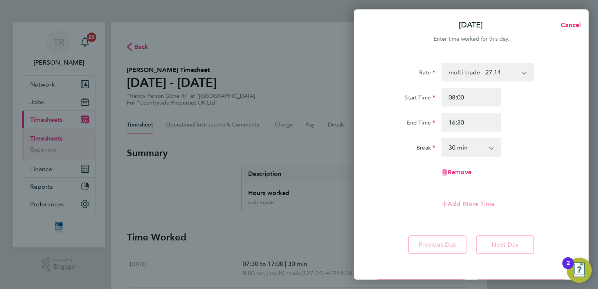
click at [503, 180] on div "Remove" at bounding box center [471, 172] width 66 height 19
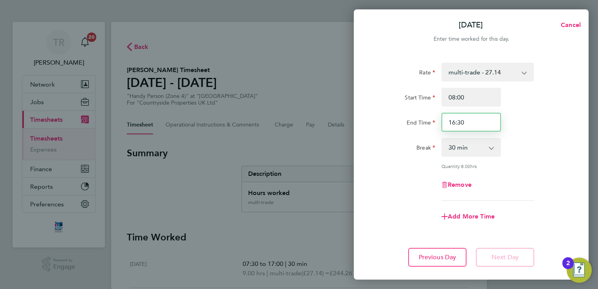
click at [478, 124] on input "16:30" at bounding box center [471, 122] width 59 height 19
type input "14:30"
drag, startPoint x: 510, startPoint y: 150, endPoint x: 548, endPoint y: 171, distance: 43.1
click at [548, 171] on div "Rate multi-trade - 27.14 Standard - 23.28 Start Time 08:00 End Time 14:30 Break…" at bounding box center [471, 132] width 191 height 138
click at [531, 230] on form "Rate multi-trade - 27.14 Standard - 23.28 Start Time 08:00 End Time 14:30 Break…" at bounding box center [471, 147] width 191 height 169
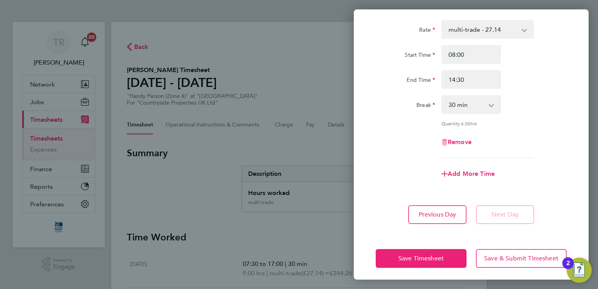
scroll to position [45, 0]
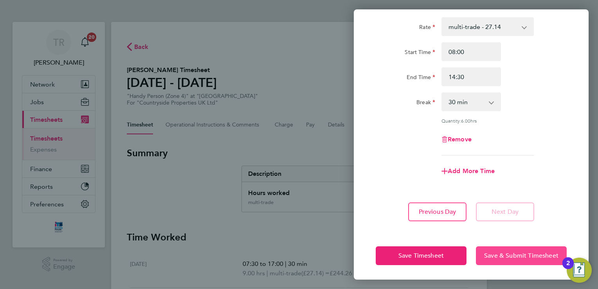
click at [521, 255] on span "Save & Submit Timesheet" at bounding box center [521, 256] width 74 height 8
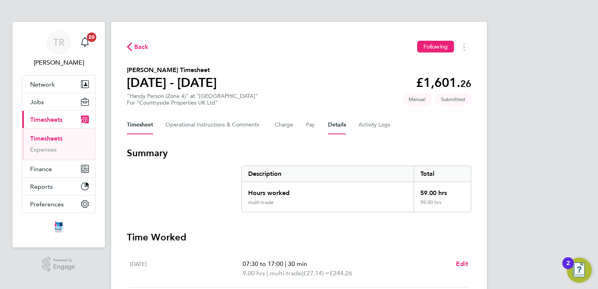
click at [341, 125] on button "Details" at bounding box center [337, 124] width 18 height 19
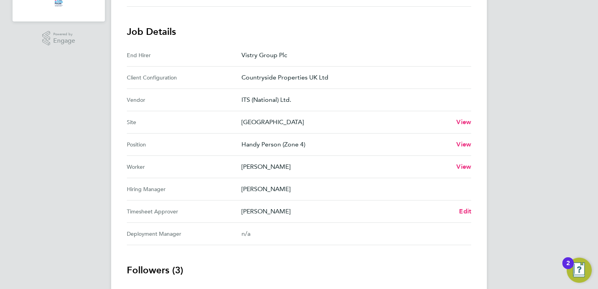
scroll to position [274, 0]
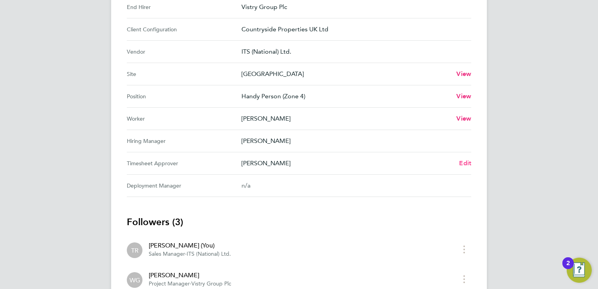
click at [465, 160] on span "Edit" at bounding box center [465, 162] width 12 height 7
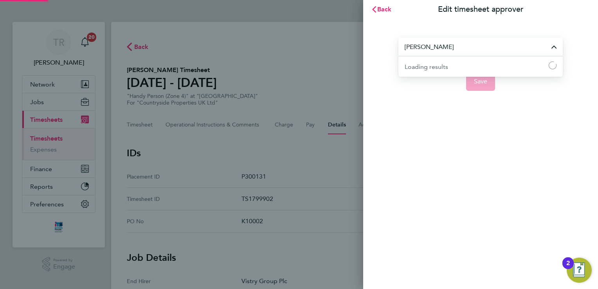
click at [460, 52] on input "Alex Moss" at bounding box center [480, 47] width 164 height 18
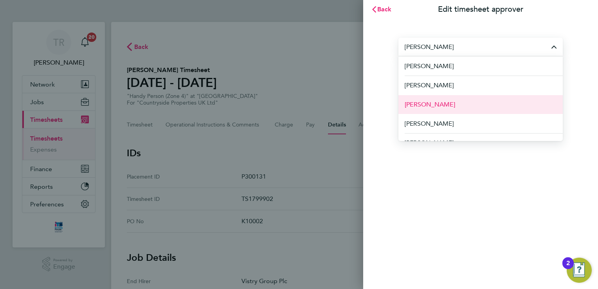
click at [449, 101] on li "[PERSON_NAME]" at bounding box center [480, 104] width 164 height 19
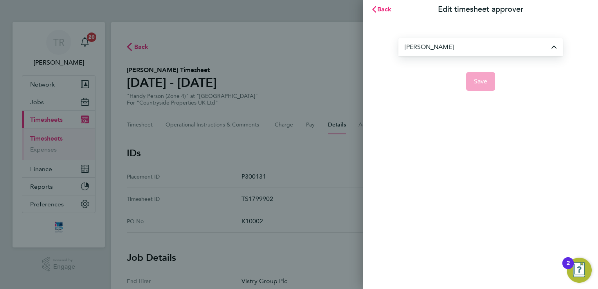
type input "[PERSON_NAME]"
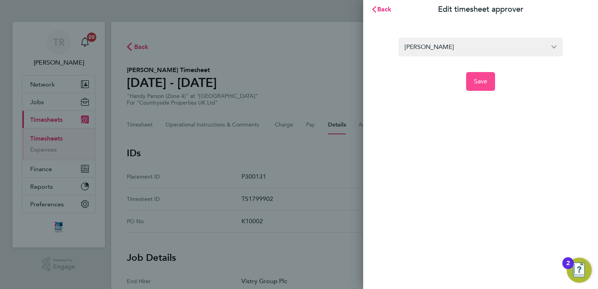
click at [480, 79] on span "Save" at bounding box center [481, 82] width 14 height 8
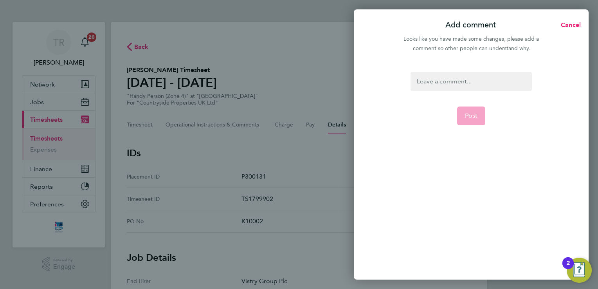
click at [445, 84] on div at bounding box center [471, 81] width 121 height 19
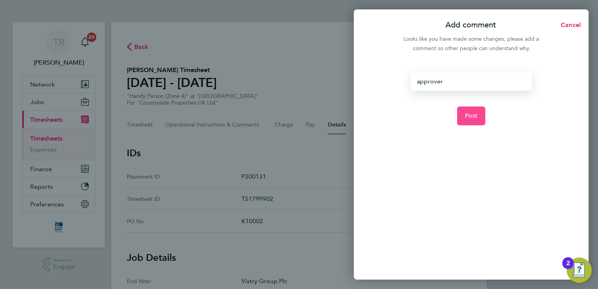
click at [470, 119] on span "Post" at bounding box center [471, 116] width 13 height 8
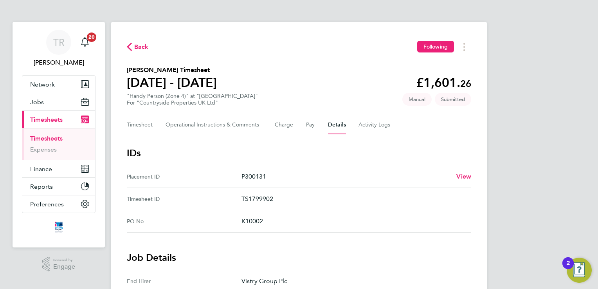
click at [42, 138] on link "Timesheets" at bounding box center [46, 138] width 32 height 7
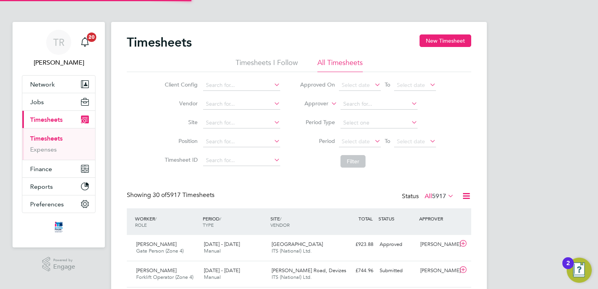
scroll to position [26, 68]
click at [244, 120] on input at bounding box center [241, 122] width 77 height 11
click at [237, 136] on li "Straw berry Grange" at bounding box center [246, 133] width 86 height 11
type input "Strawberry Grange"
click at [350, 157] on button "Filter" at bounding box center [353, 161] width 25 height 13
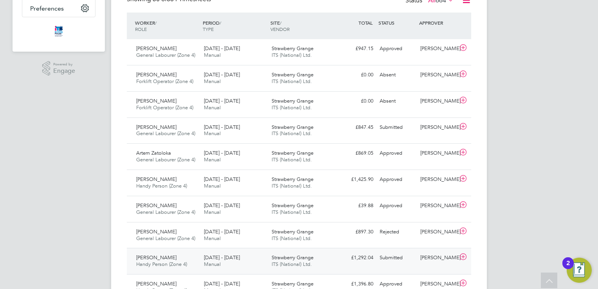
click at [387, 258] on div "Submitted" at bounding box center [397, 257] width 41 height 13
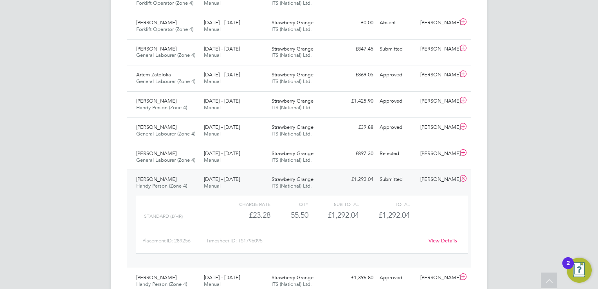
click at [441, 237] on link "View Details" at bounding box center [443, 240] width 29 height 7
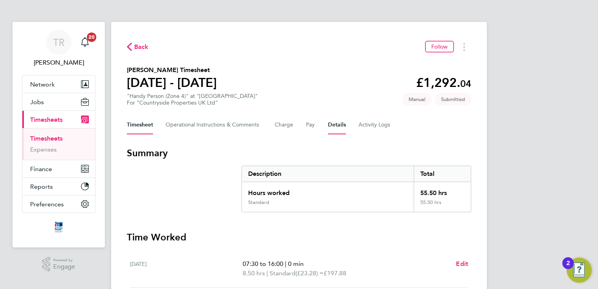
click at [342, 123] on button "Details" at bounding box center [337, 124] width 18 height 19
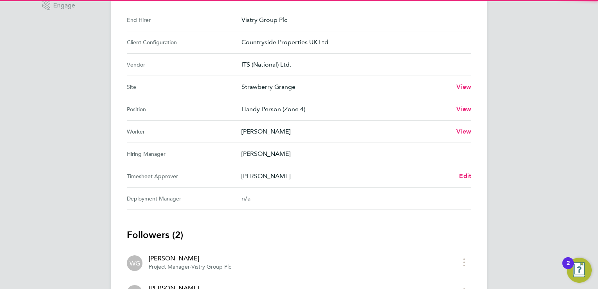
scroll to position [313, 0]
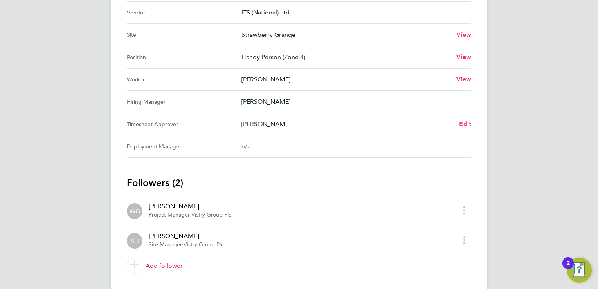
click at [463, 123] on span "Edit" at bounding box center [465, 123] width 12 height 7
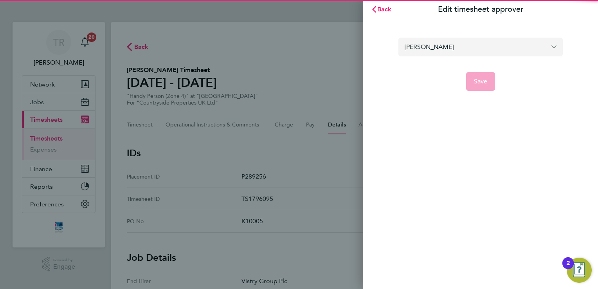
click at [449, 45] on input "[PERSON_NAME]" at bounding box center [480, 47] width 164 height 18
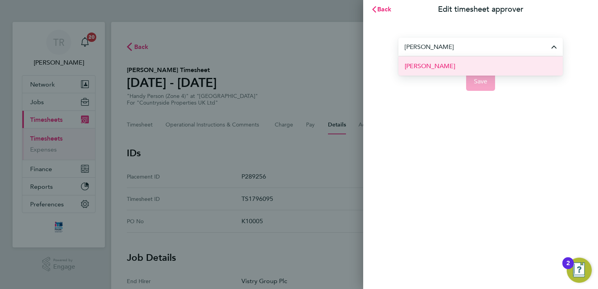
click at [454, 65] on li "[PERSON_NAME]" at bounding box center [480, 65] width 164 height 19
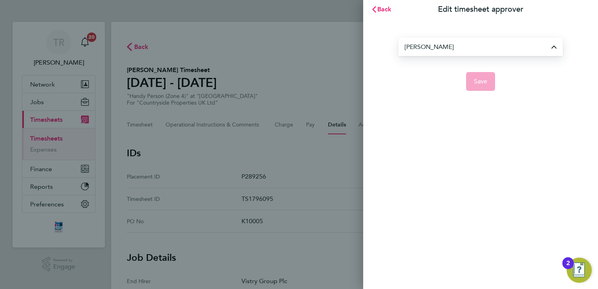
type input "[PERSON_NAME]"
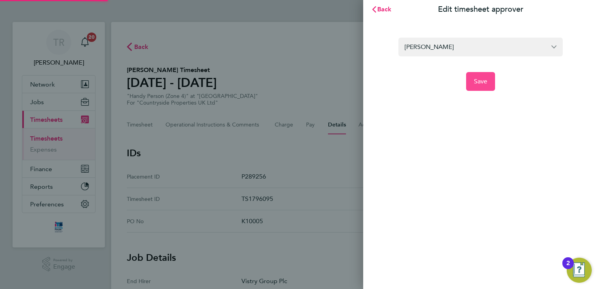
click at [474, 79] on span "Save" at bounding box center [481, 82] width 14 height 8
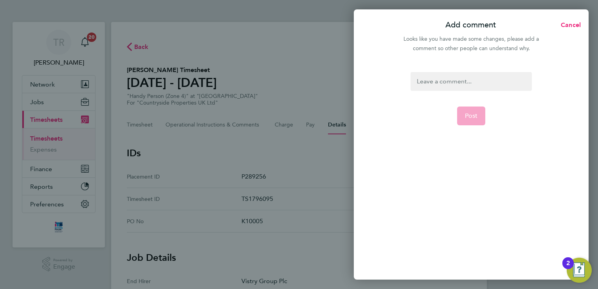
click at [451, 83] on div at bounding box center [471, 81] width 121 height 19
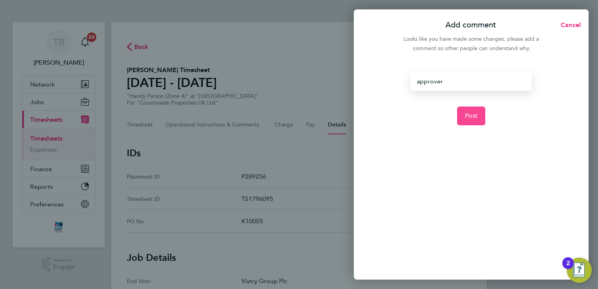
click at [478, 119] on button "Post" at bounding box center [471, 115] width 29 height 19
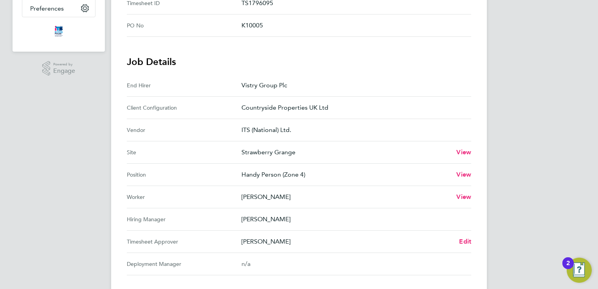
scroll to position [235, 0]
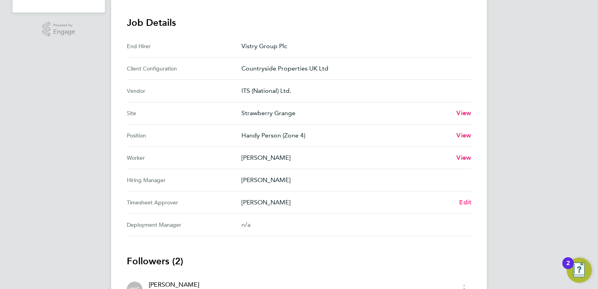
click at [465, 203] on span "Edit" at bounding box center [465, 201] width 12 height 7
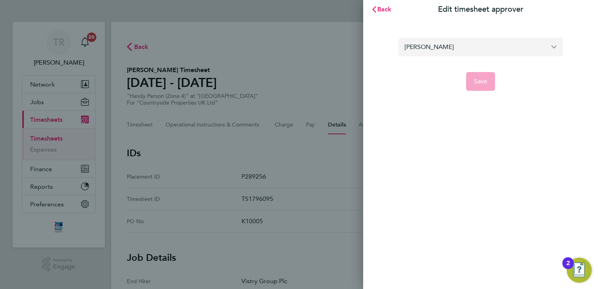
click at [461, 50] on input "[PERSON_NAME]" at bounding box center [480, 47] width 164 height 18
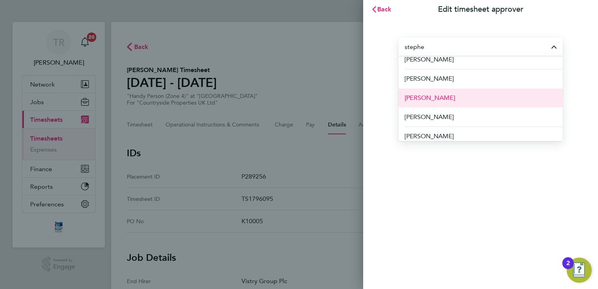
scroll to position [39, 0]
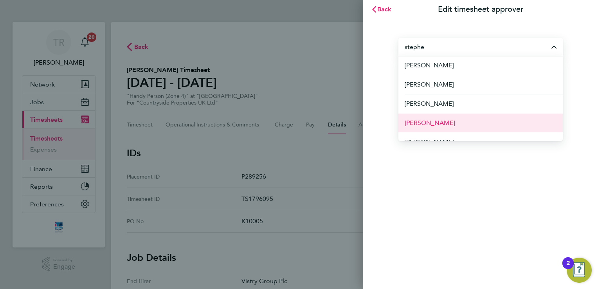
click at [468, 120] on li "[PERSON_NAME]" at bounding box center [480, 122] width 164 height 19
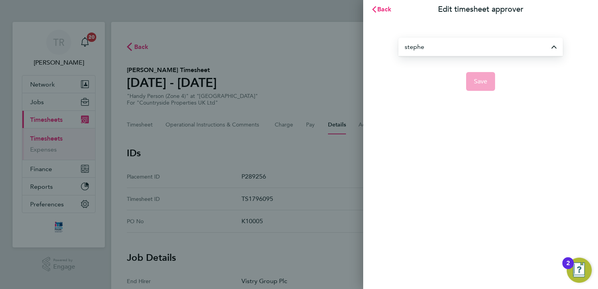
type input "[PERSON_NAME]"
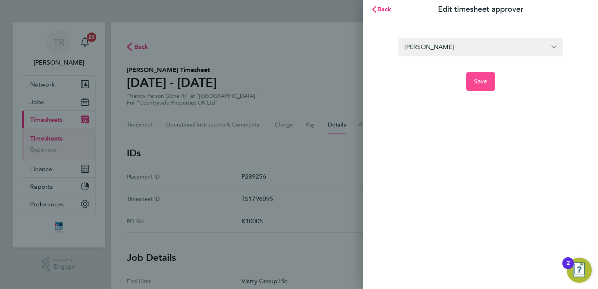
click at [481, 82] on span "Save" at bounding box center [481, 82] width 14 height 8
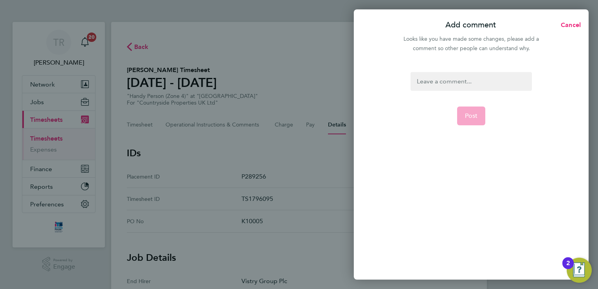
click at [455, 83] on div at bounding box center [471, 81] width 121 height 19
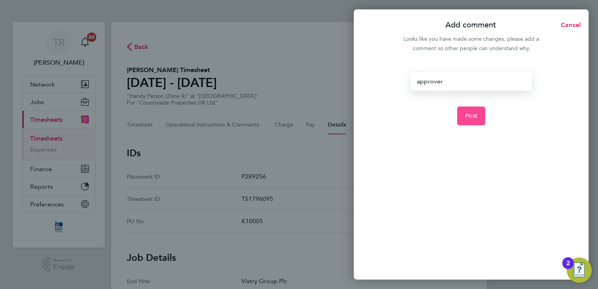
click at [466, 119] on span "Post" at bounding box center [471, 116] width 13 height 8
